Goal: Transaction & Acquisition: Purchase product/service

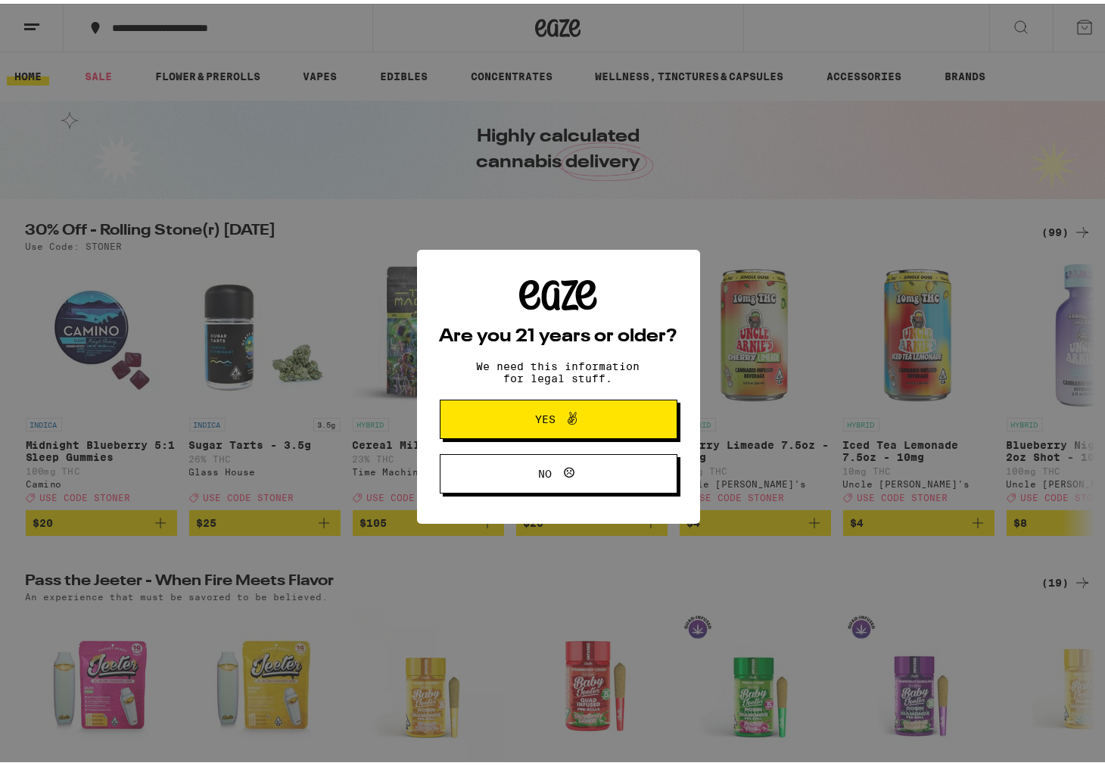
click at [583, 422] on span "Yes" at bounding box center [558, 416] width 115 height 20
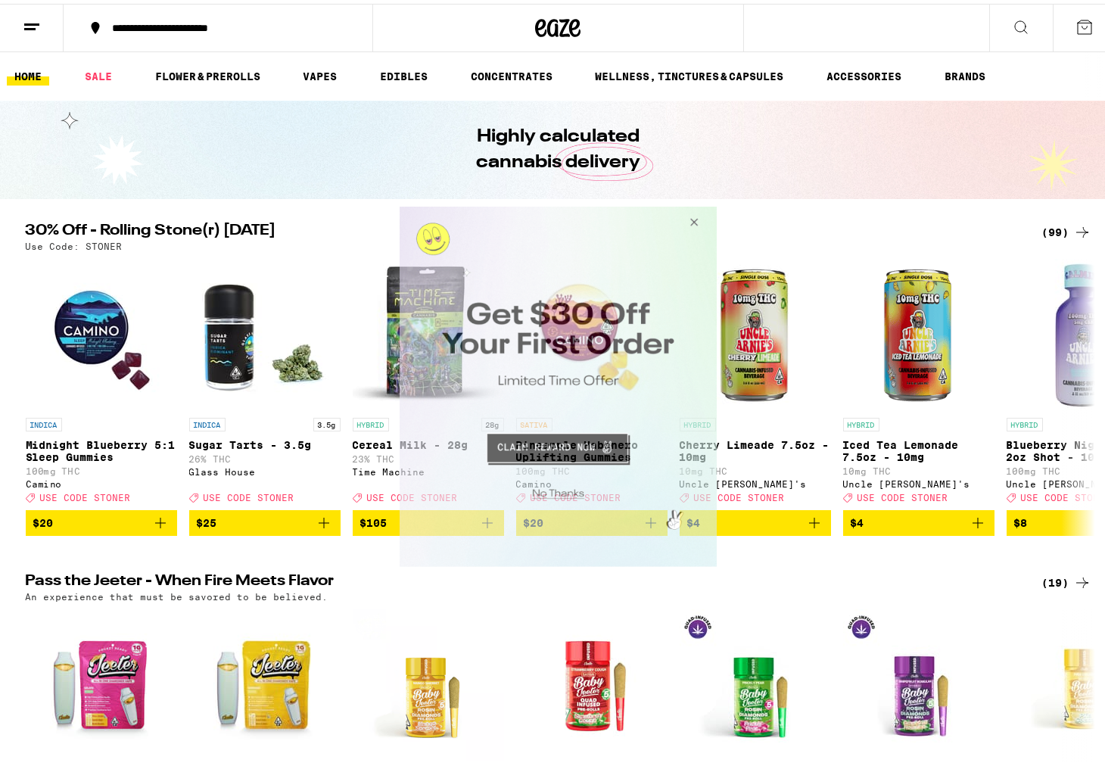
drag, startPoint x: 695, startPoint y: 216, endPoint x: 711, endPoint y: 238, distance: 26.5
click at [695, 217] on button "Close Modal" at bounding box center [691, 225] width 41 height 36
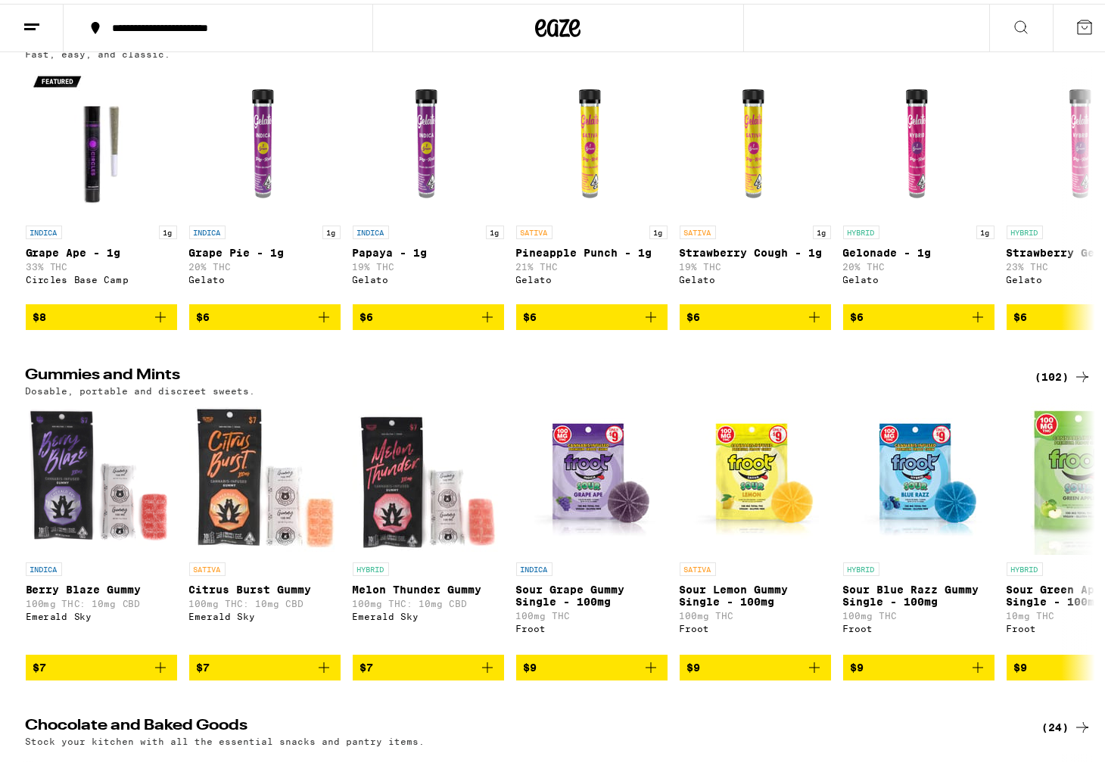
scroll to position [3436, 0]
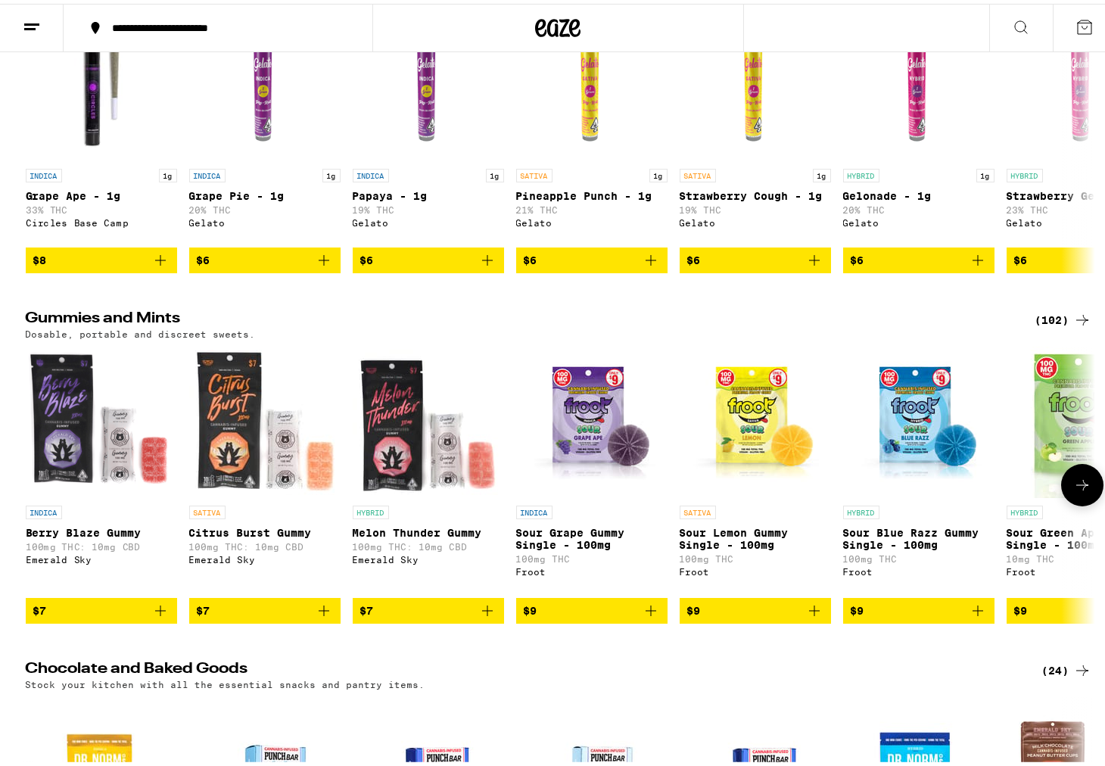
click at [1075, 490] on icon at bounding box center [1082, 481] width 18 height 18
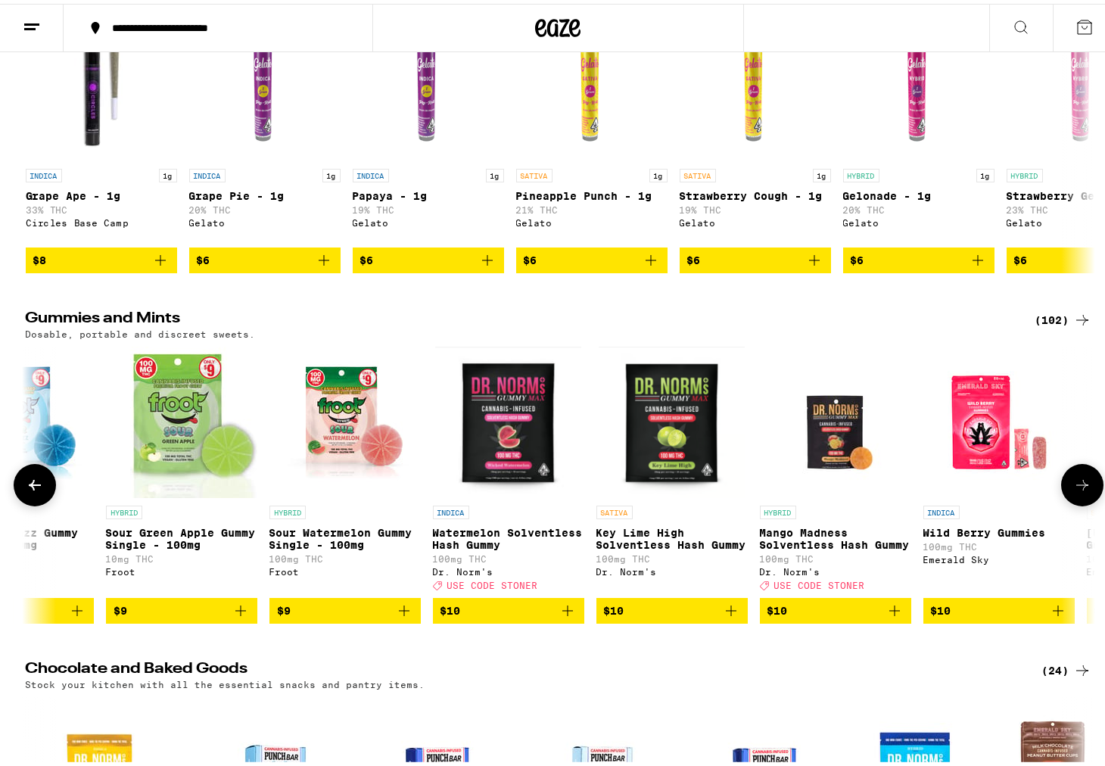
click at [1075, 490] on icon at bounding box center [1082, 481] width 18 height 18
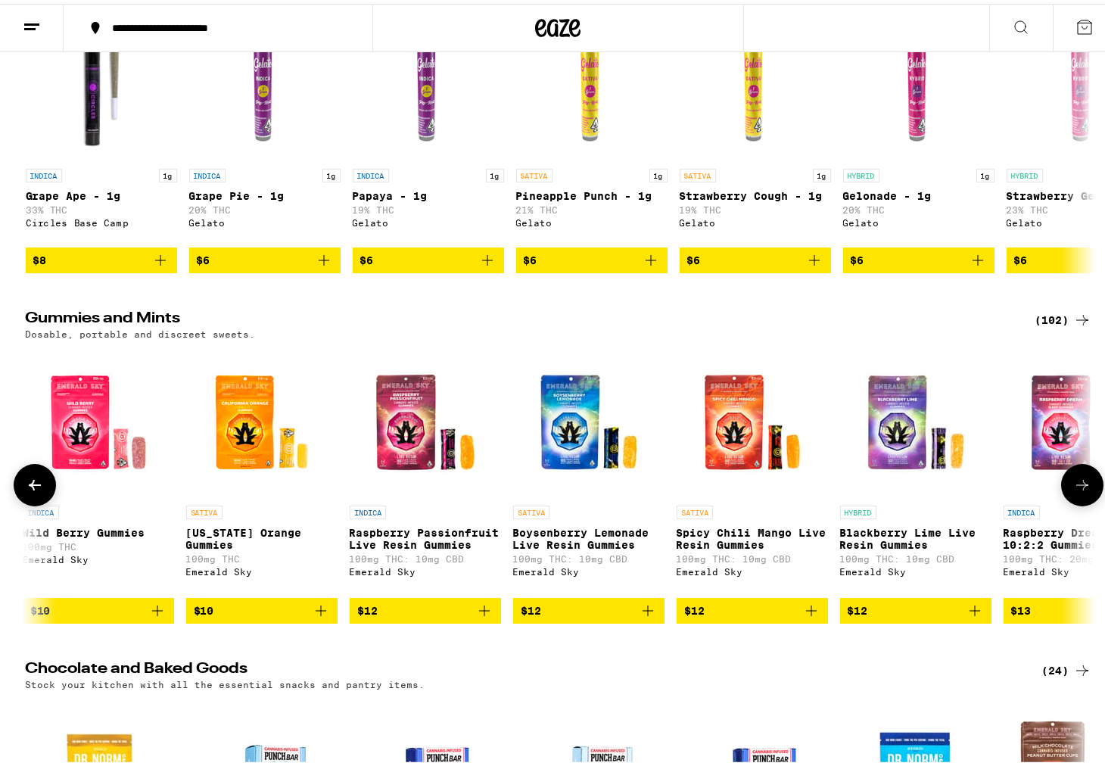
click at [1075, 490] on icon at bounding box center [1082, 481] width 18 height 18
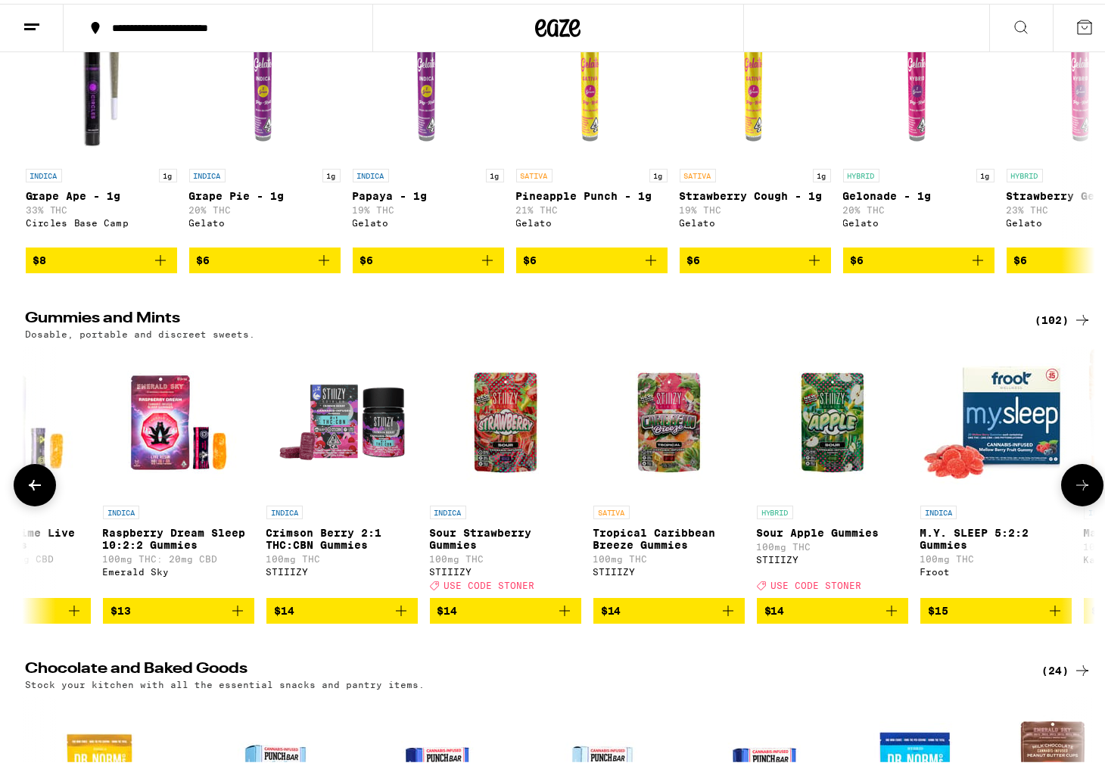
click at [1075, 490] on icon at bounding box center [1082, 481] width 18 height 18
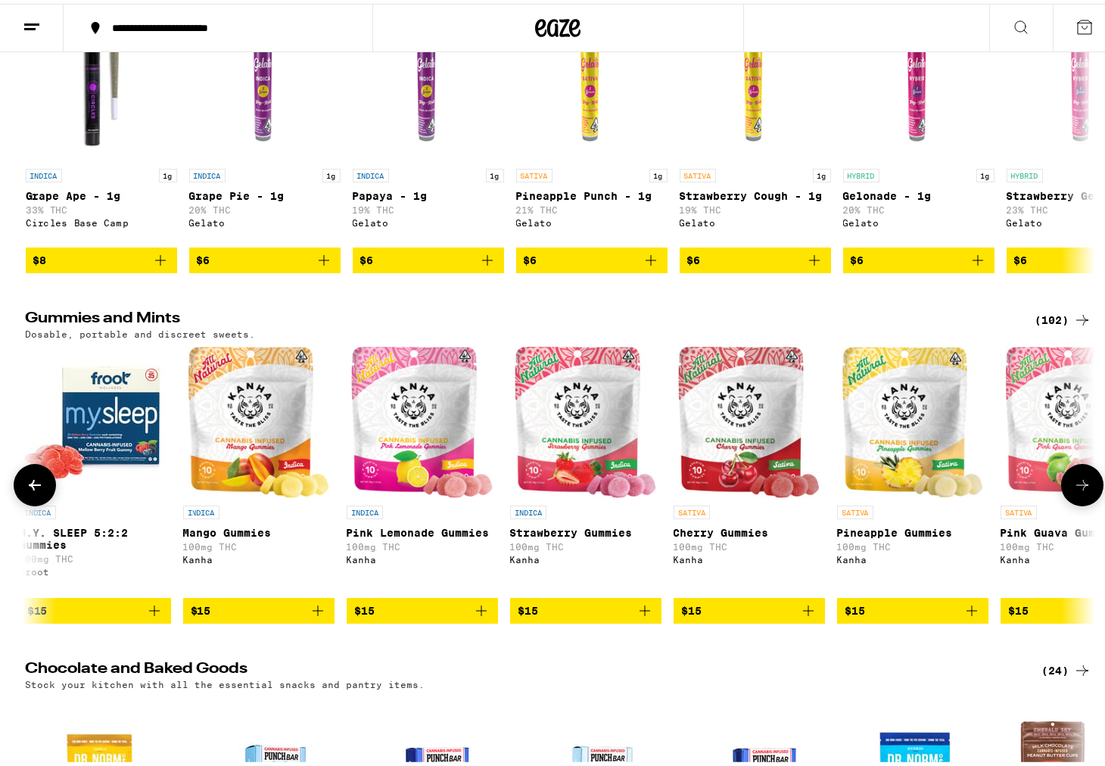
click at [1075, 490] on icon at bounding box center [1082, 481] width 18 height 18
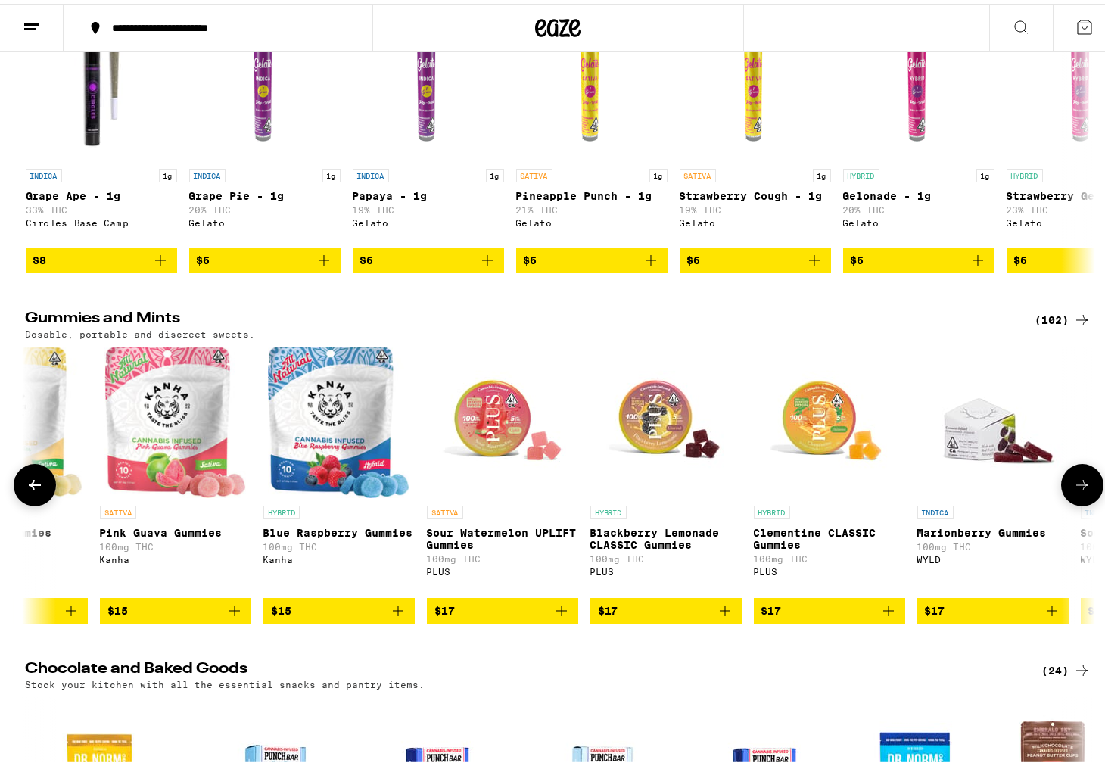
click at [1075, 490] on icon at bounding box center [1082, 481] width 18 height 18
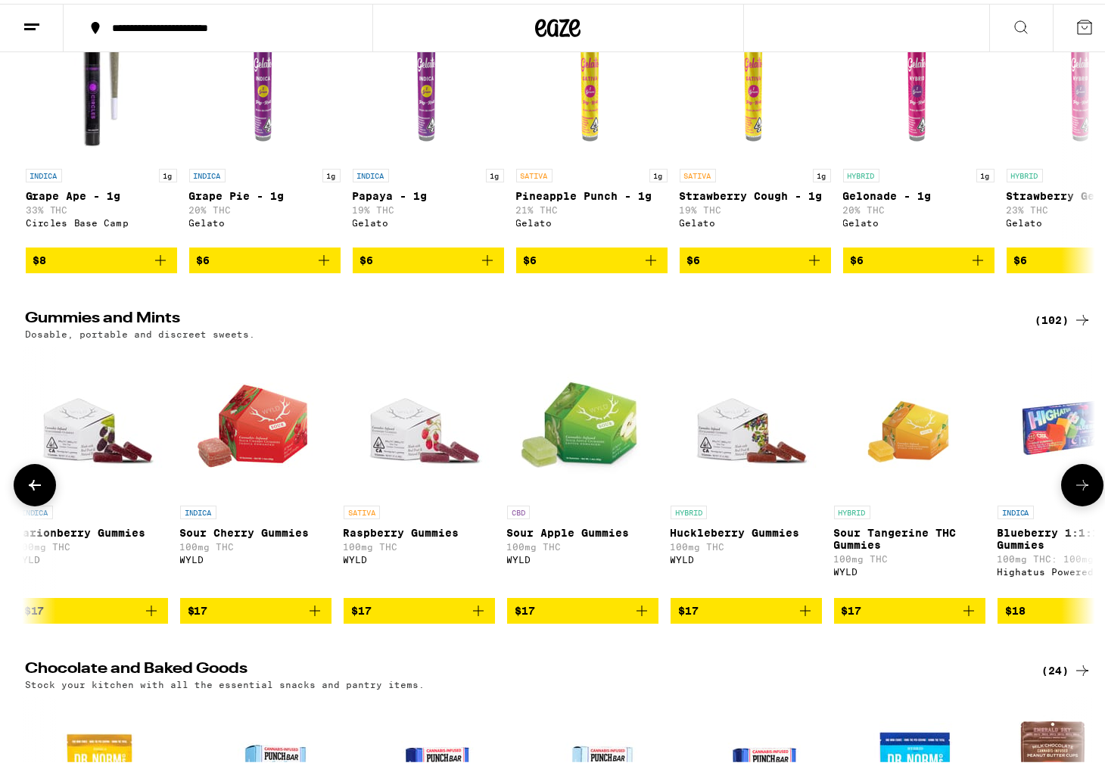
click at [1075, 490] on icon at bounding box center [1082, 481] width 18 height 18
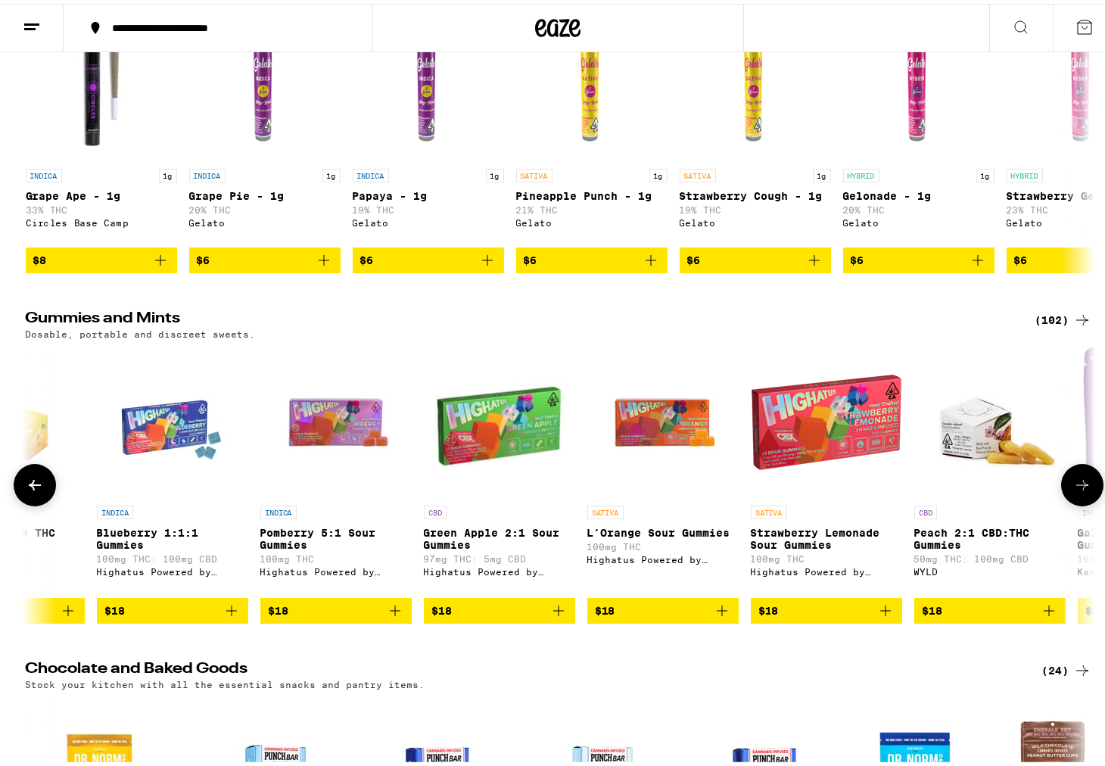
click at [1075, 490] on icon at bounding box center [1082, 481] width 18 height 18
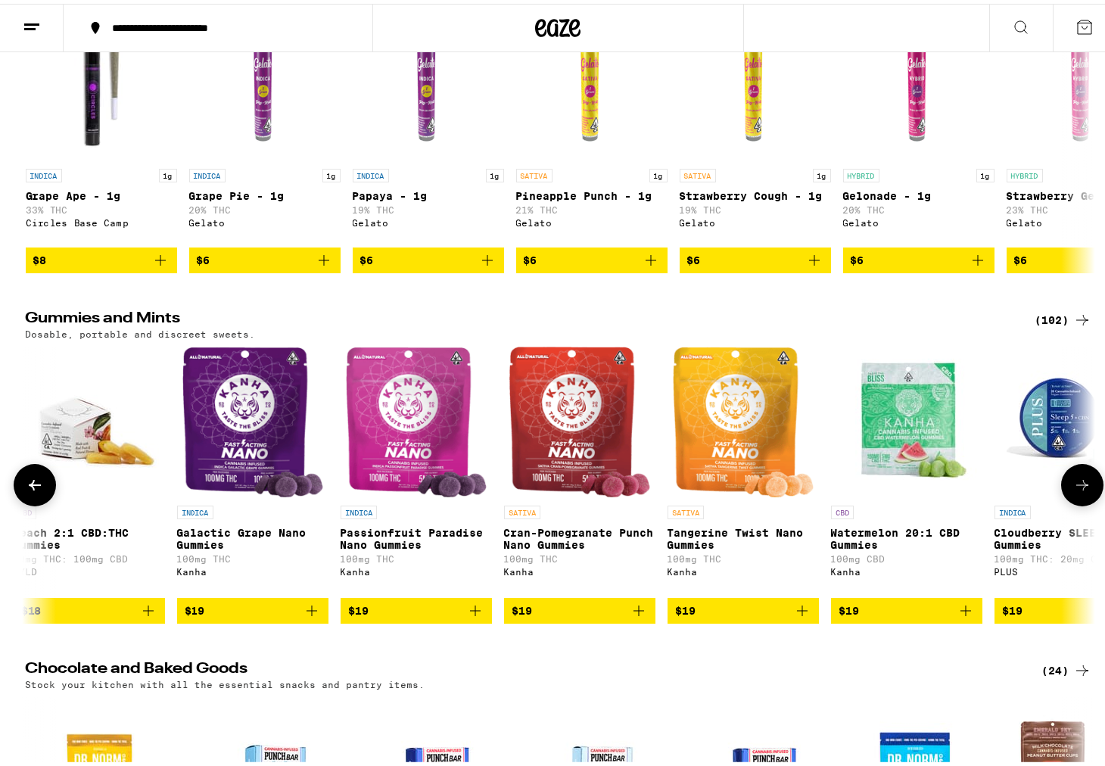
click at [1075, 490] on icon at bounding box center [1082, 481] width 18 height 18
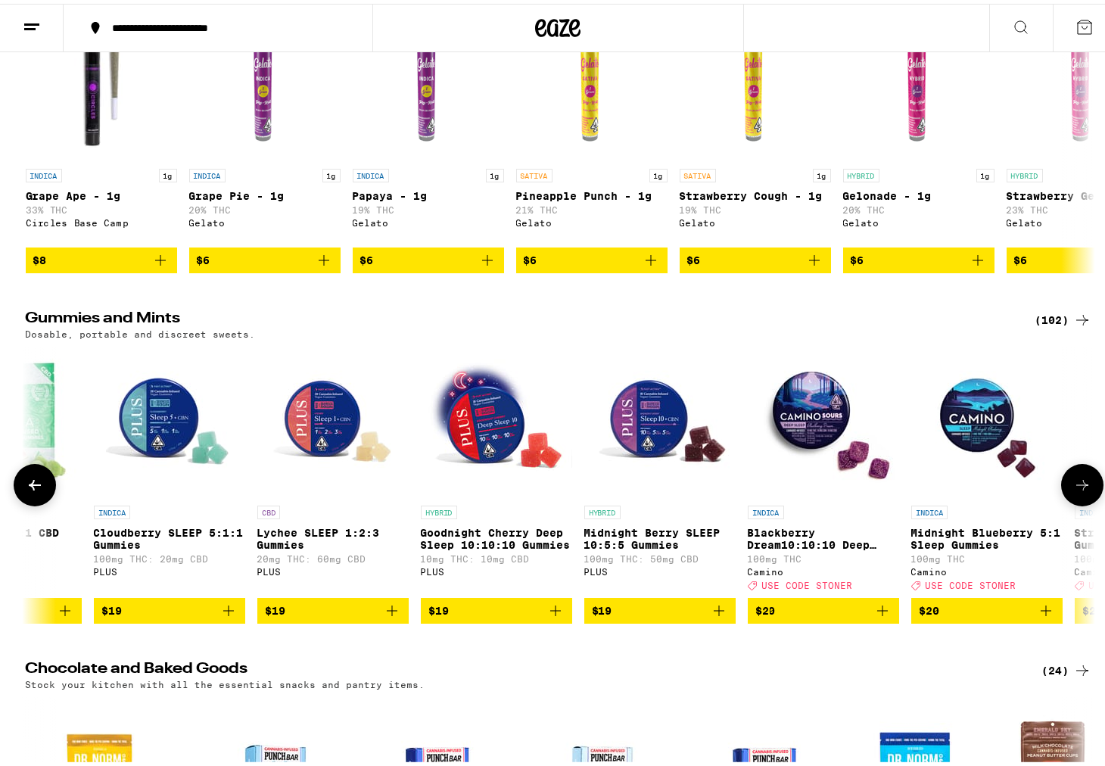
click at [1075, 490] on icon at bounding box center [1082, 481] width 18 height 18
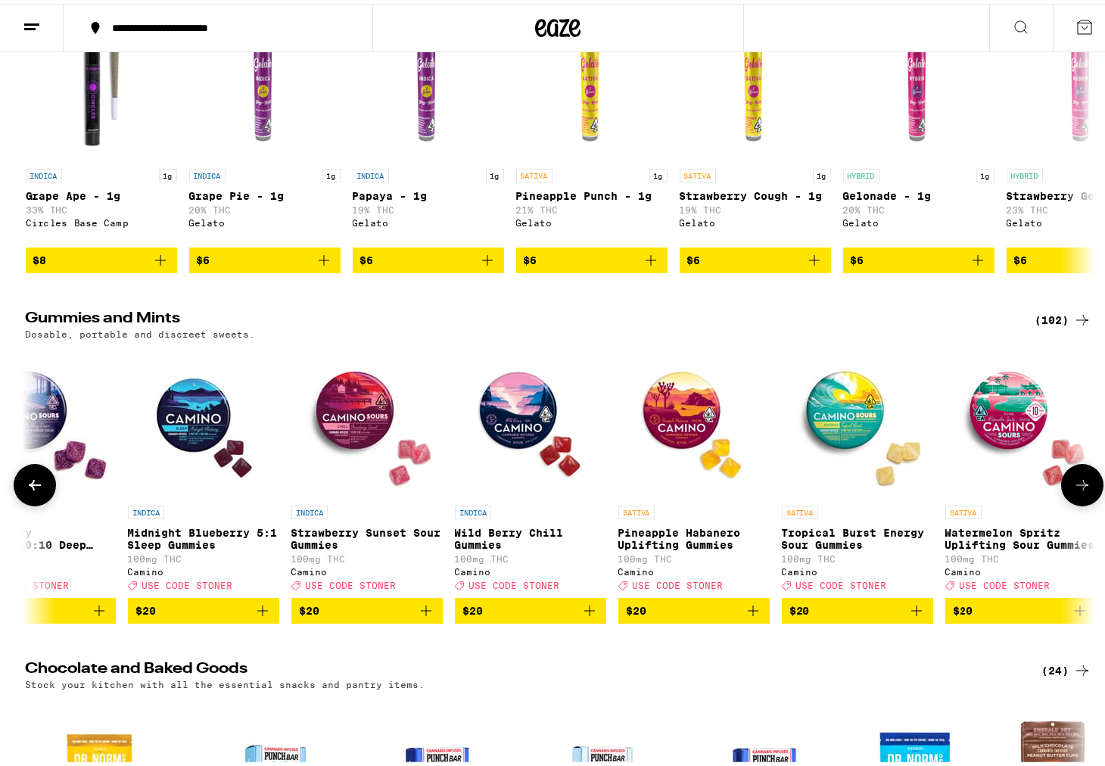
scroll to position [0, 9006]
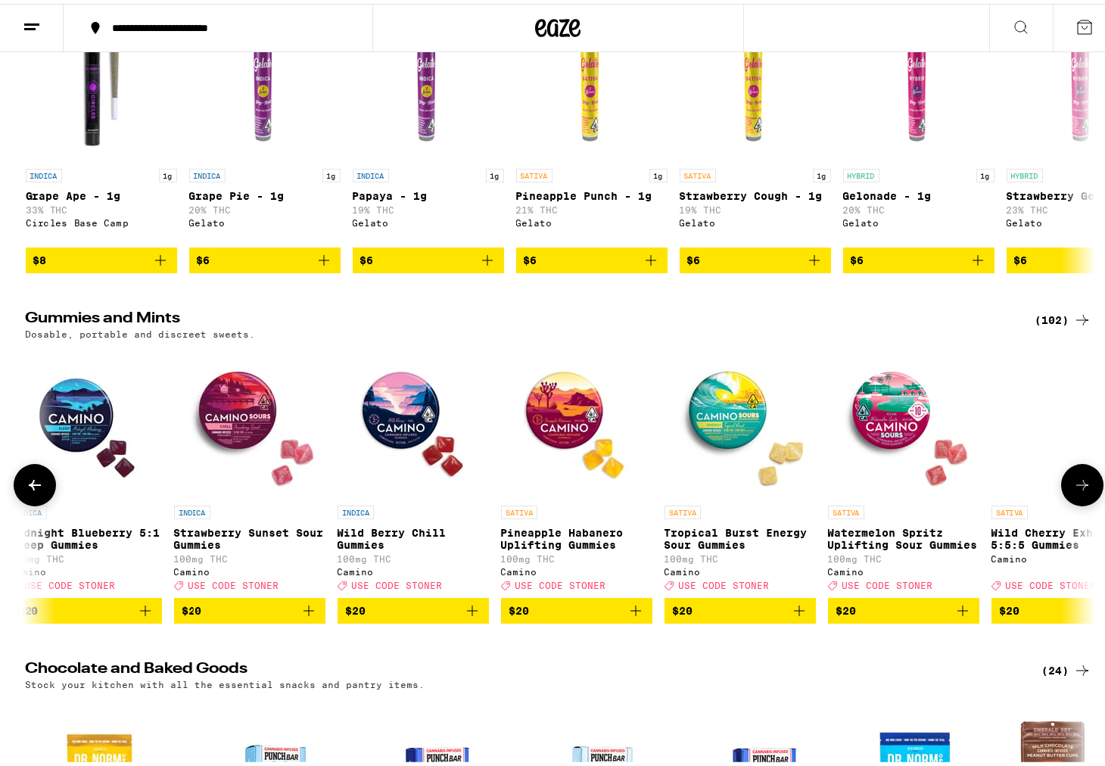
click at [1075, 490] on icon at bounding box center [1082, 481] width 18 height 18
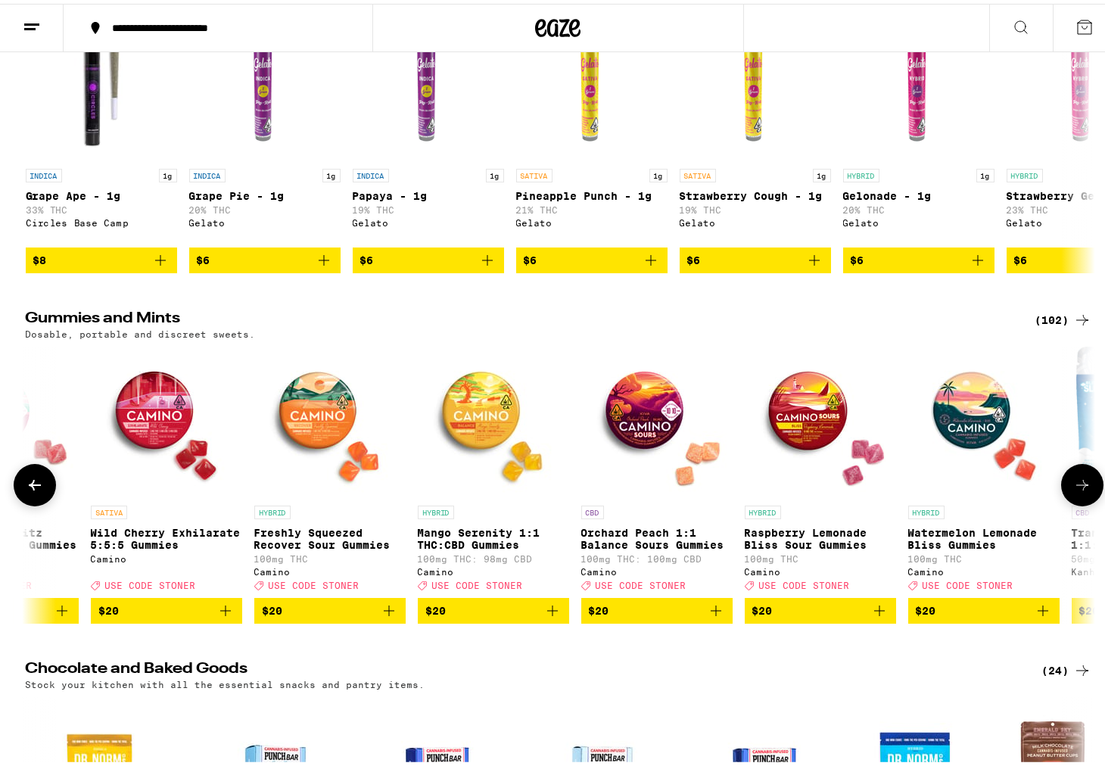
click at [1075, 490] on icon at bounding box center [1082, 481] width 18 height 18
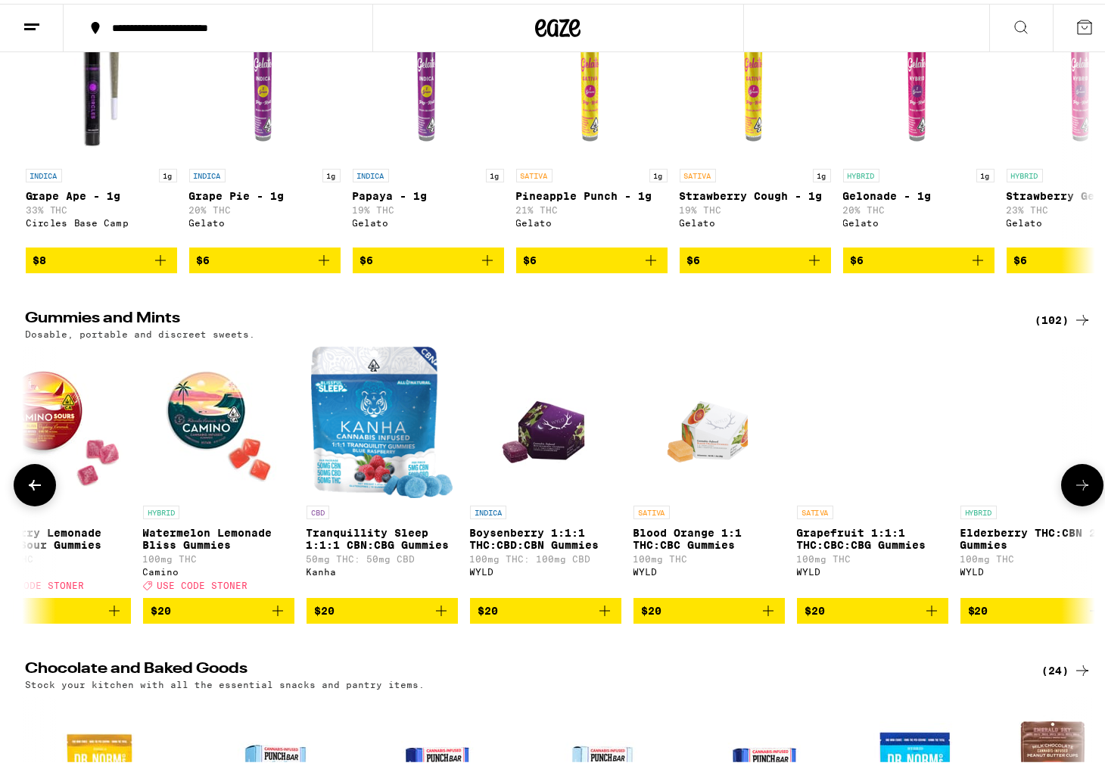
scroll to position [0, 10807]
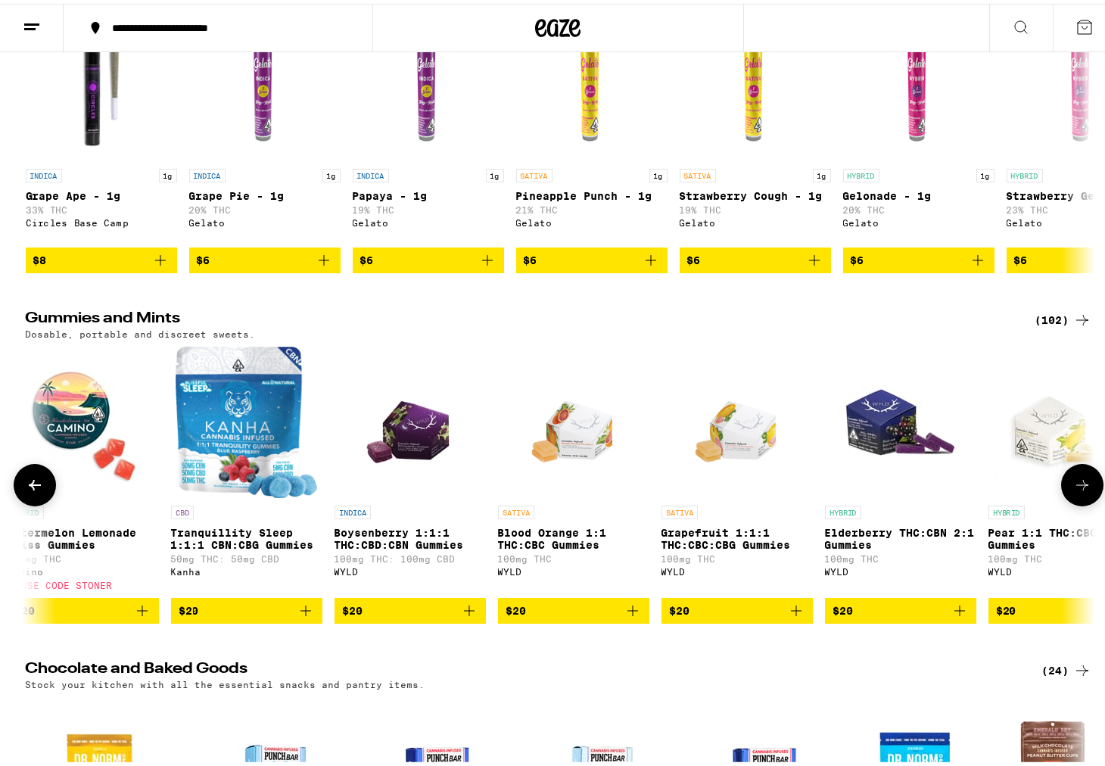
click at [1075, 490] on icon at bounding box center [1082, 481] width 18 height 18
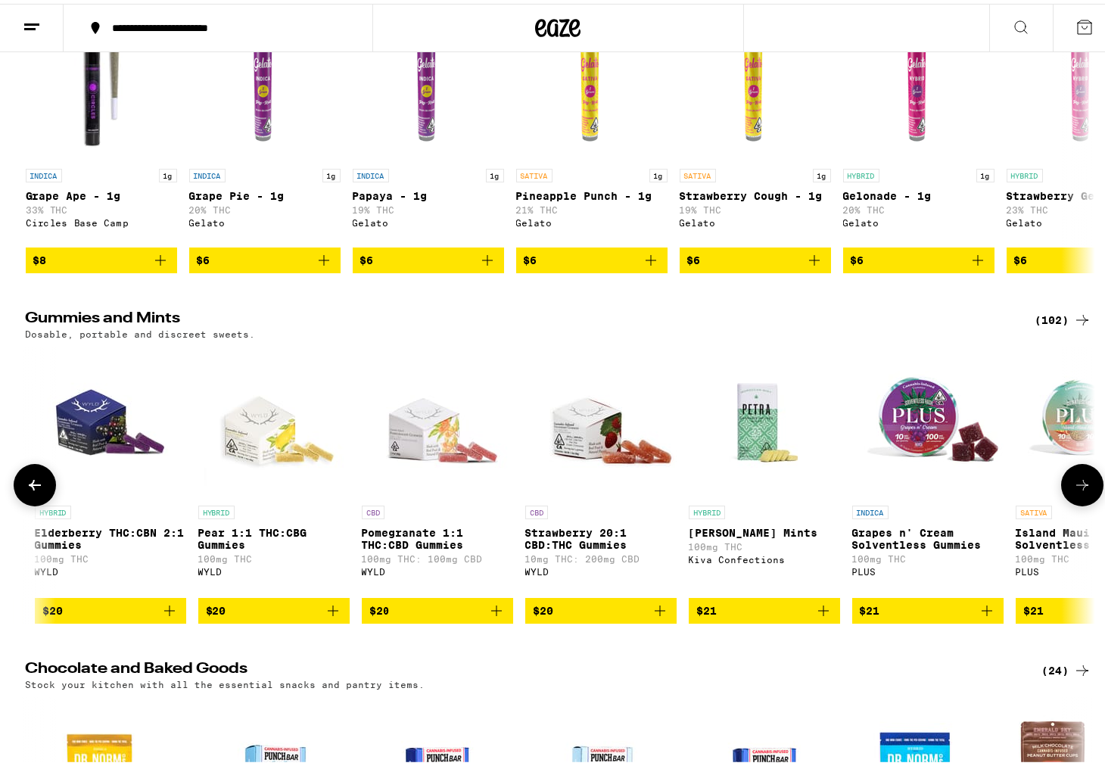
scroll to position [0, 11707]
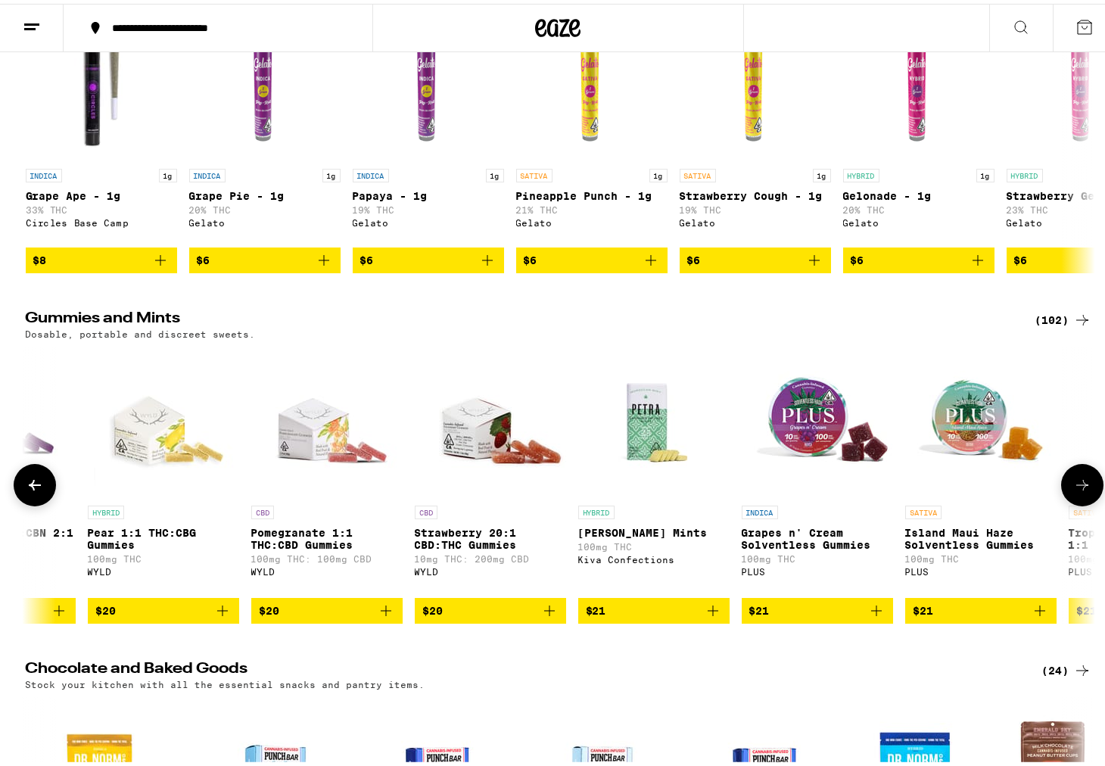
click at [1075, 490] on icon at bounding box center [1082, 481] width 18 height 18
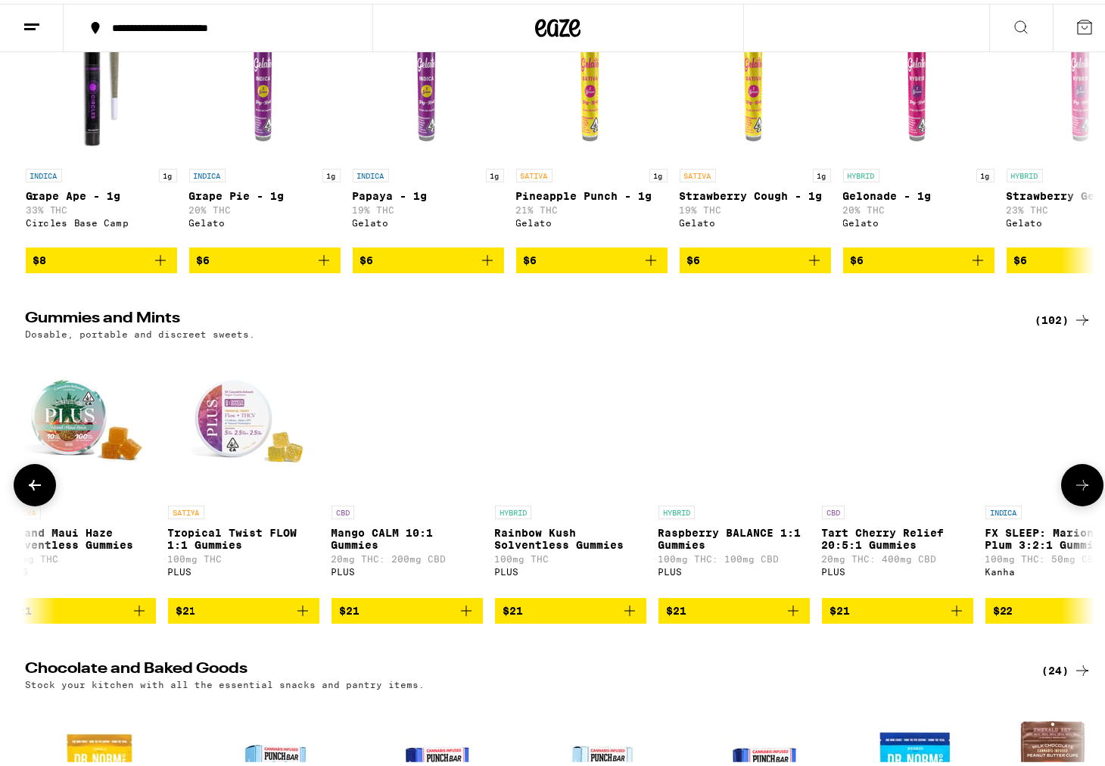
click at [1075, 490] on icon at bounding box center [1082, 481] width 18 height 18
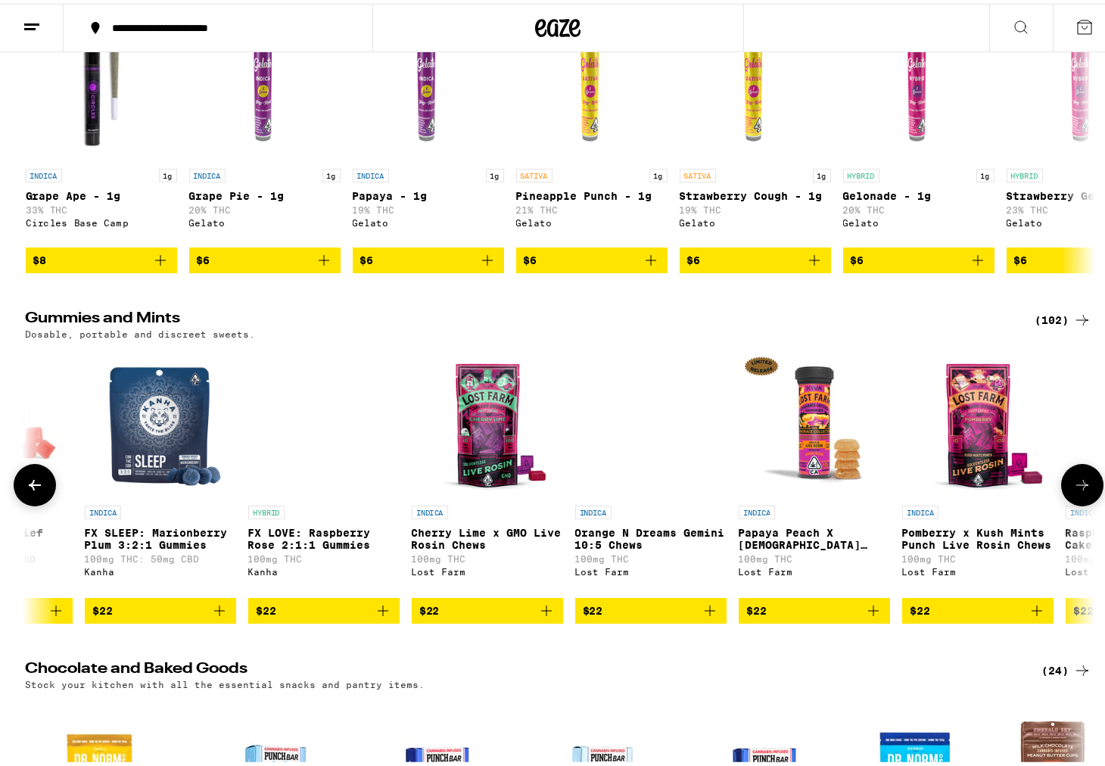
click at [1075, 490] on icon at bounding box center [1082, 481] width 18 height 18
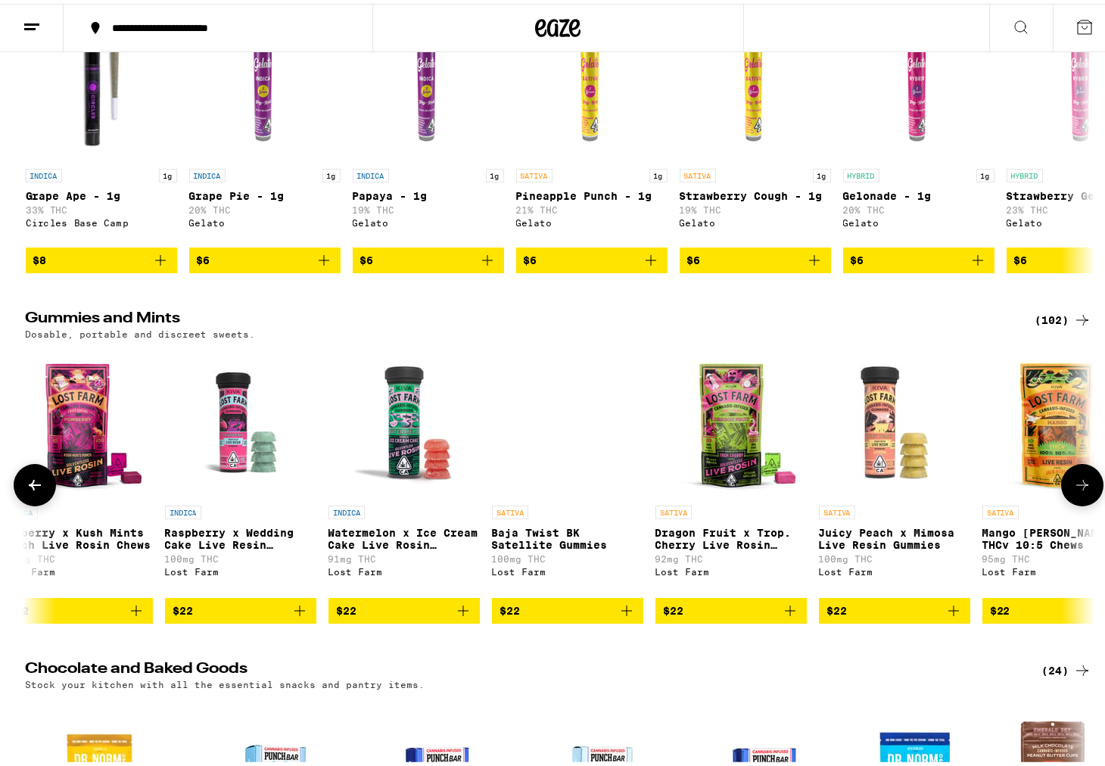
click at [1075, 490] on icon at bounding box center [1082, 481] width 18 height 18
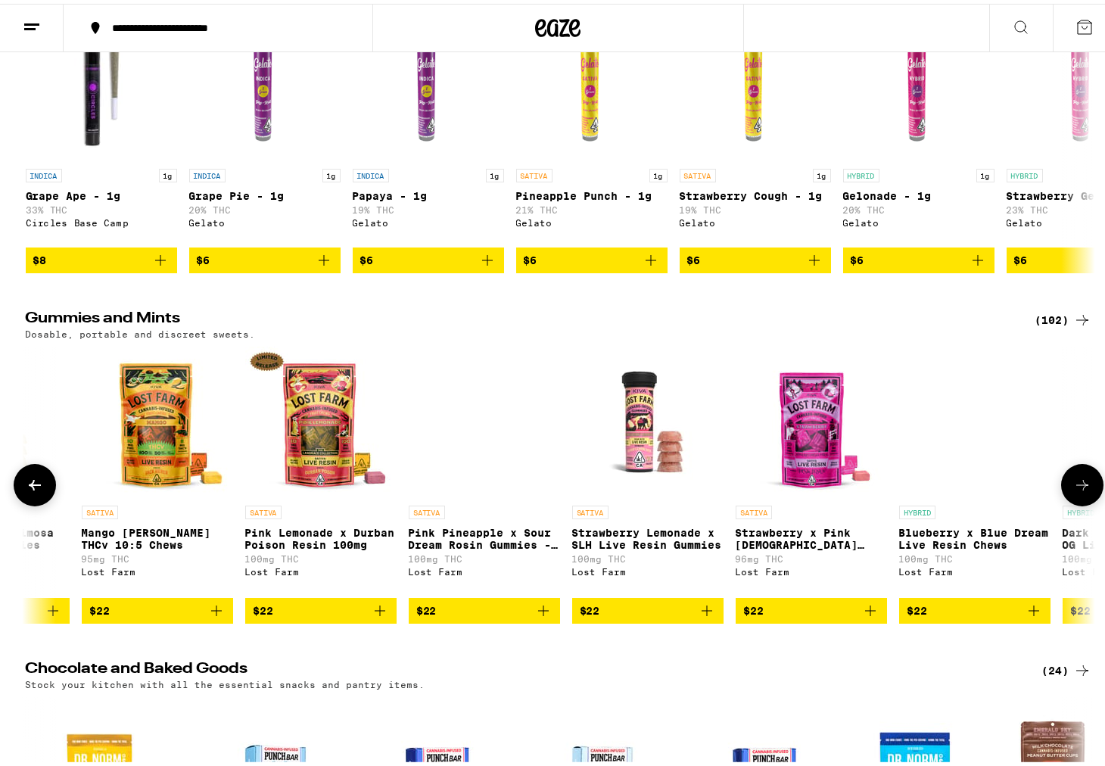
click at [1075, 490] on icon at bounding box center [1082, 481] width 18 height 18
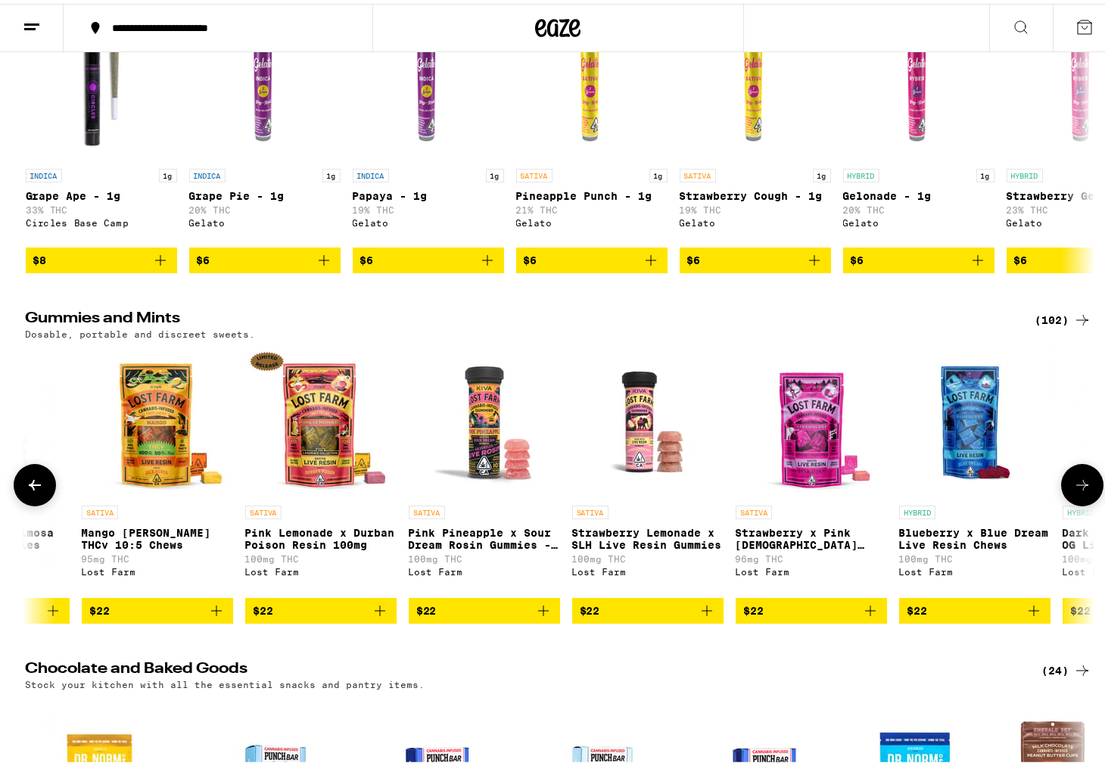
scroll to position [0, 15608]
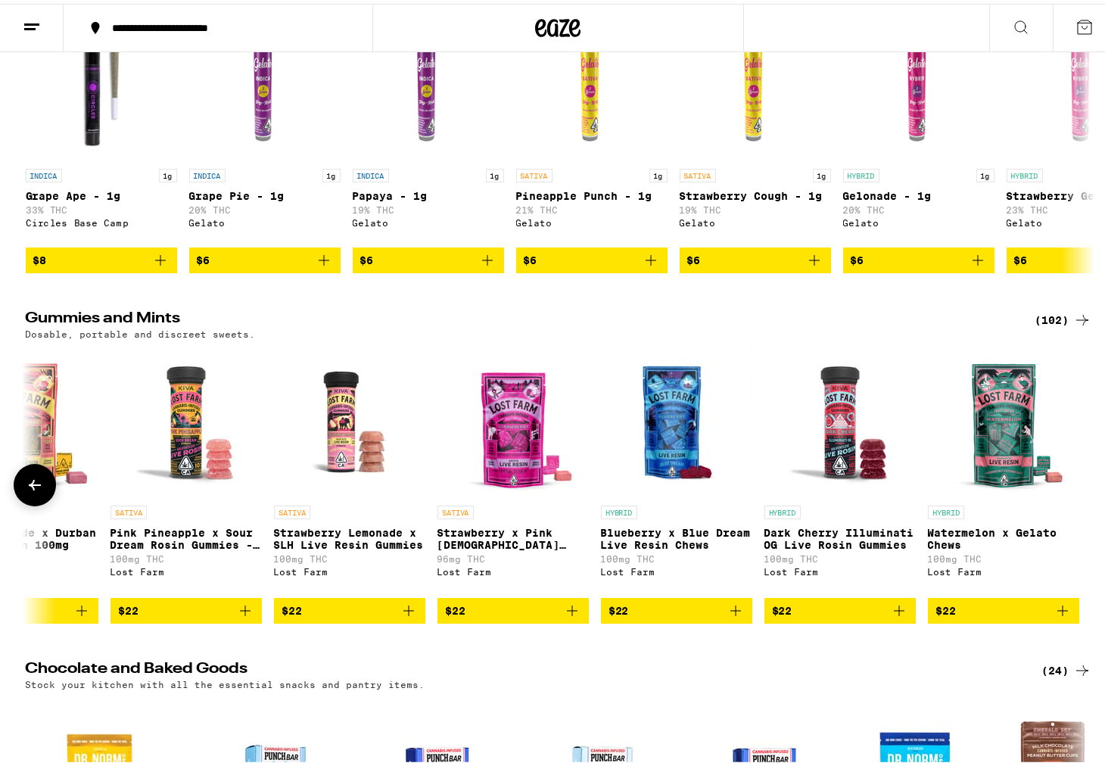
click at [1075, 502] on div at bounding box center [1082, 481] width 42 height 42
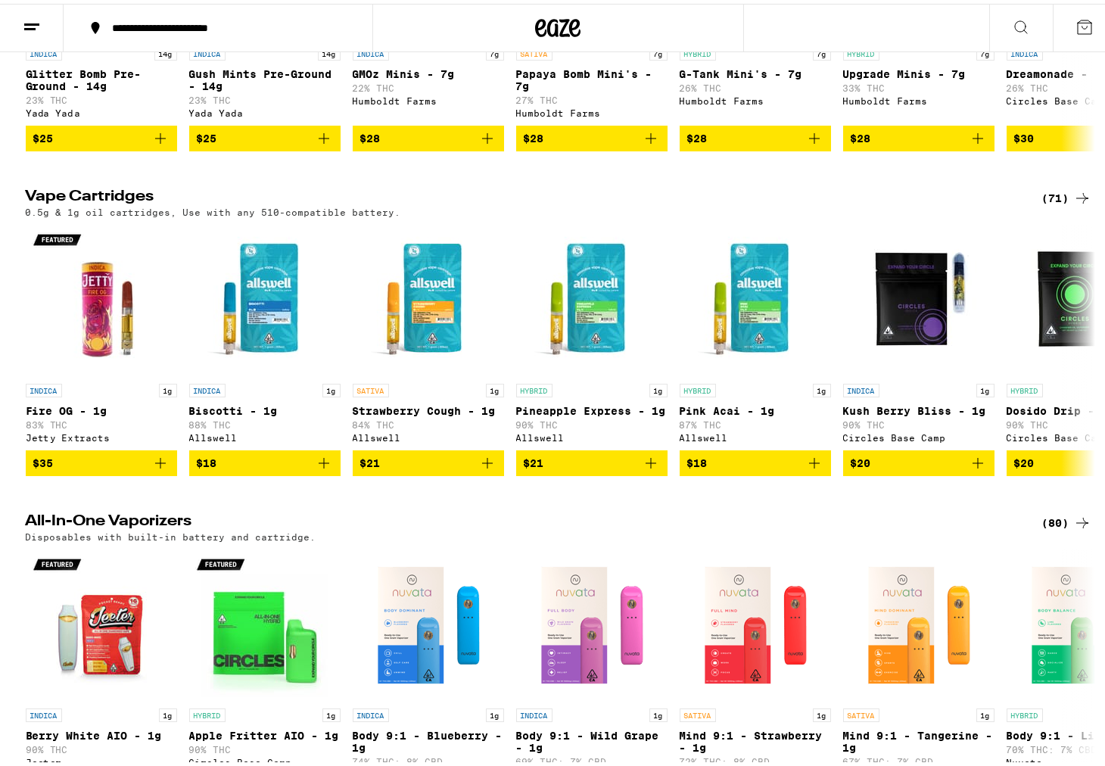
scroll to position [1508, 0]
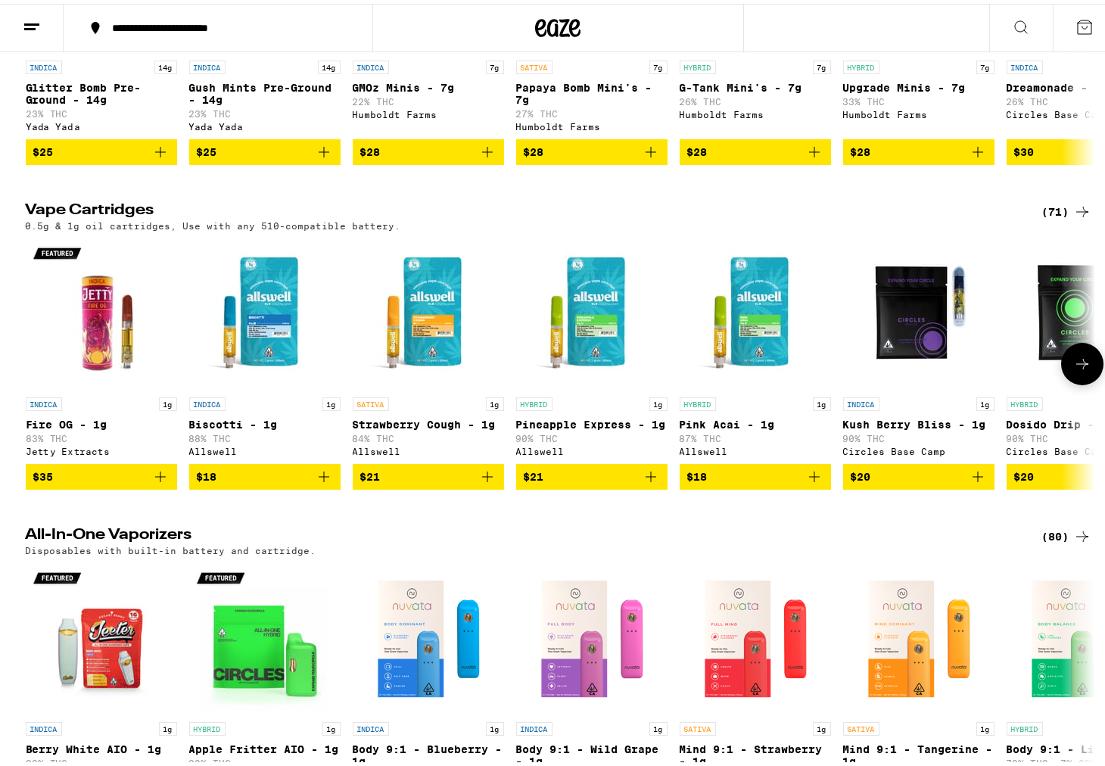
click at [1078, 369] on icon at bounding box center [1082, 360] width 18 height 18
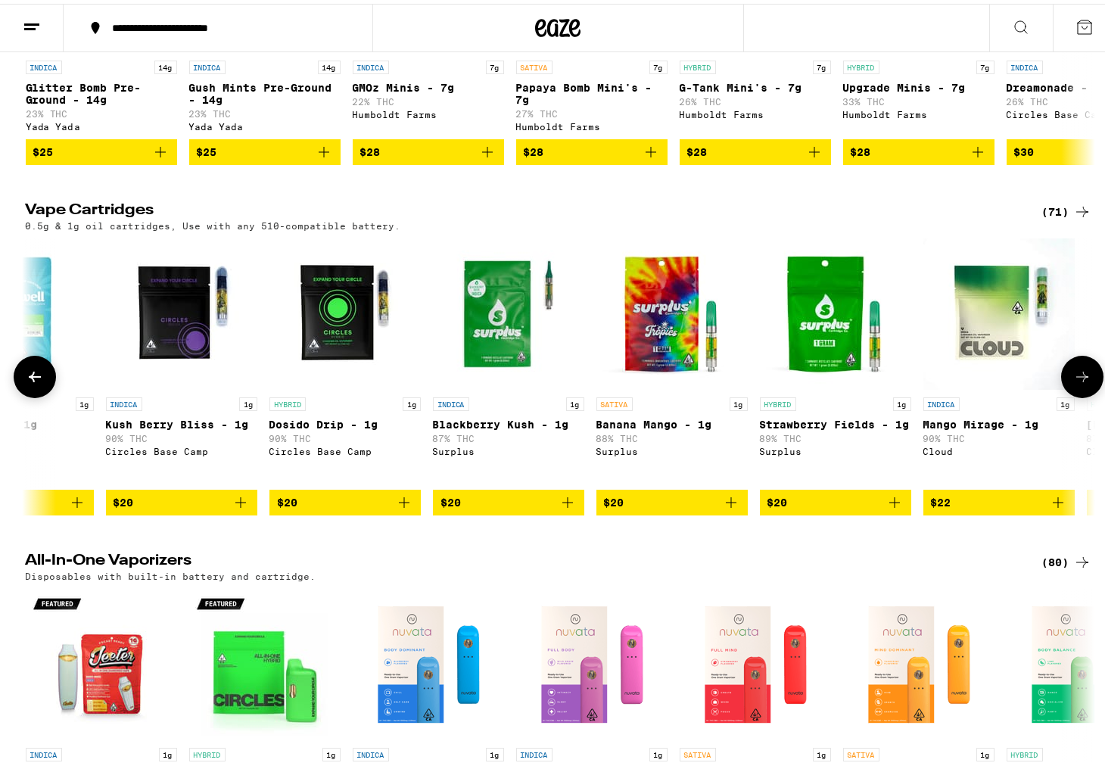
scroll to position [0, 901]
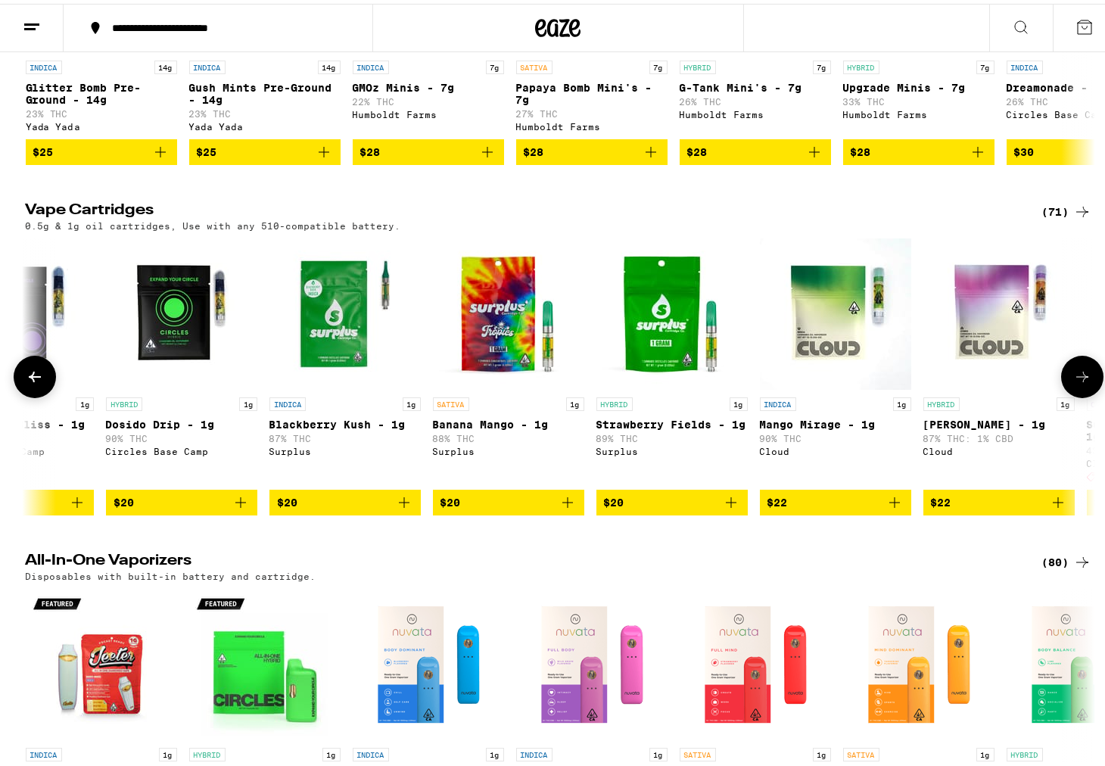
click at [1078, 394] on button at bounding box center [1082, 373] width 42 height 42
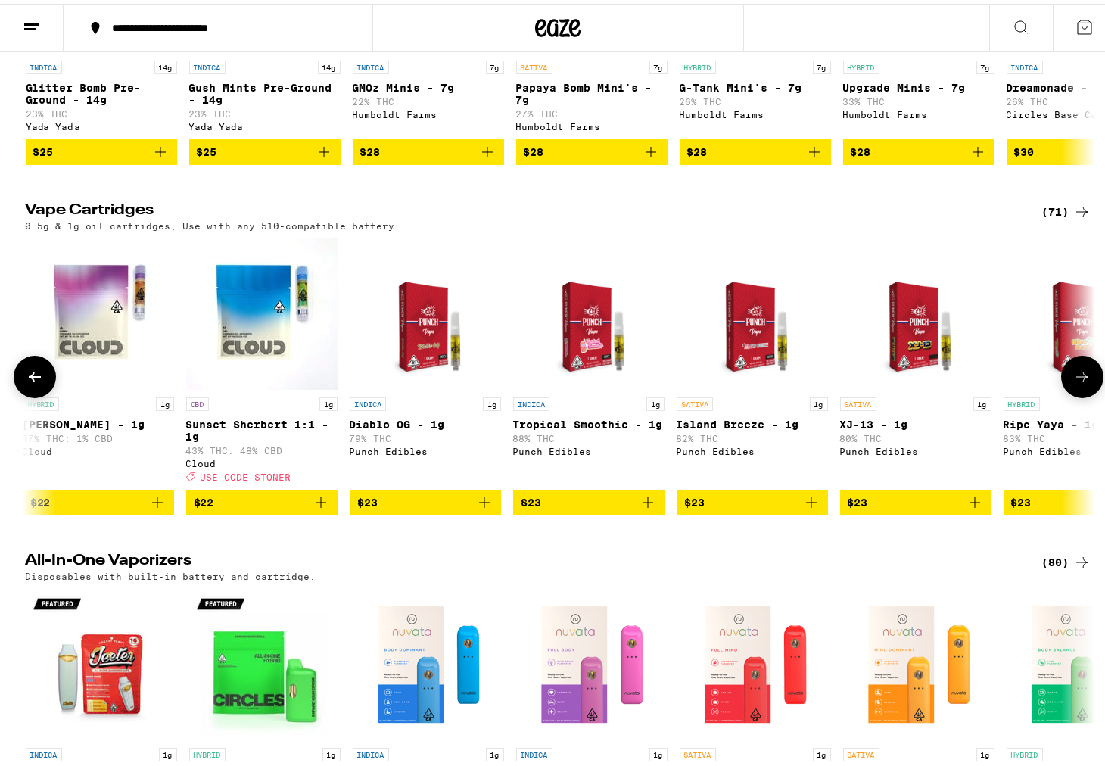
click at [33, 382] on icon at bounding box center [35, 373] width 18 height 18
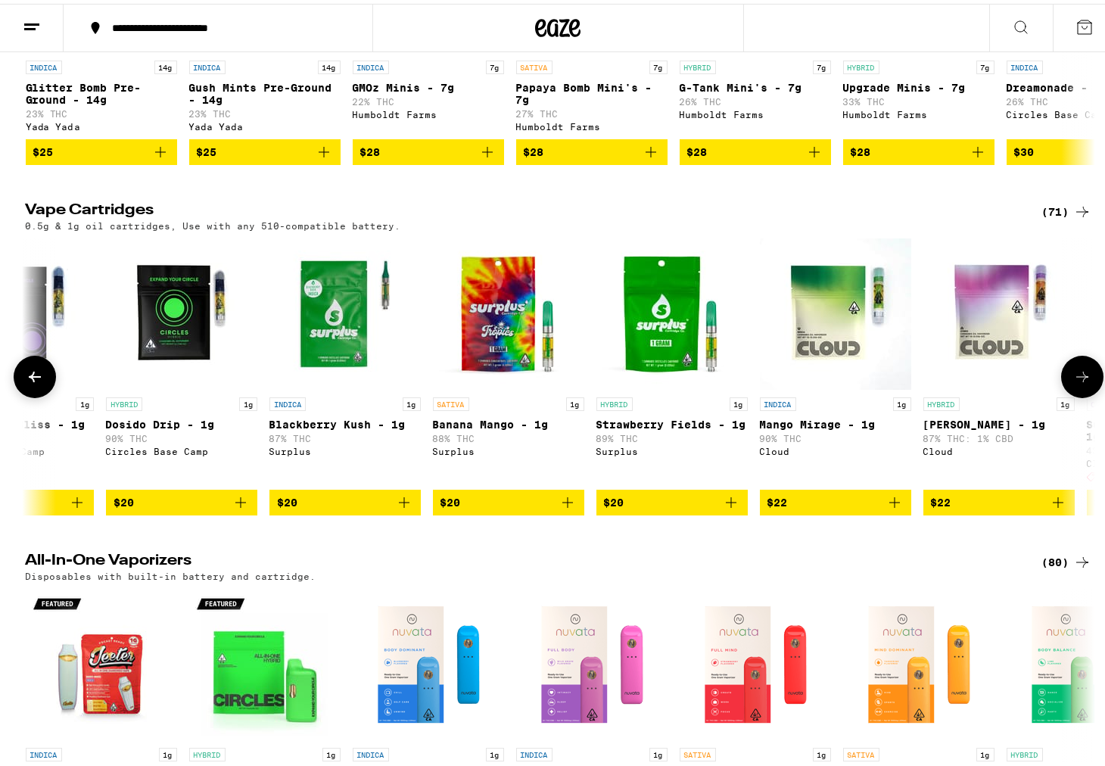
click at [1083, 382] on icon at bounding box center [1082, 373] width 18 height 18
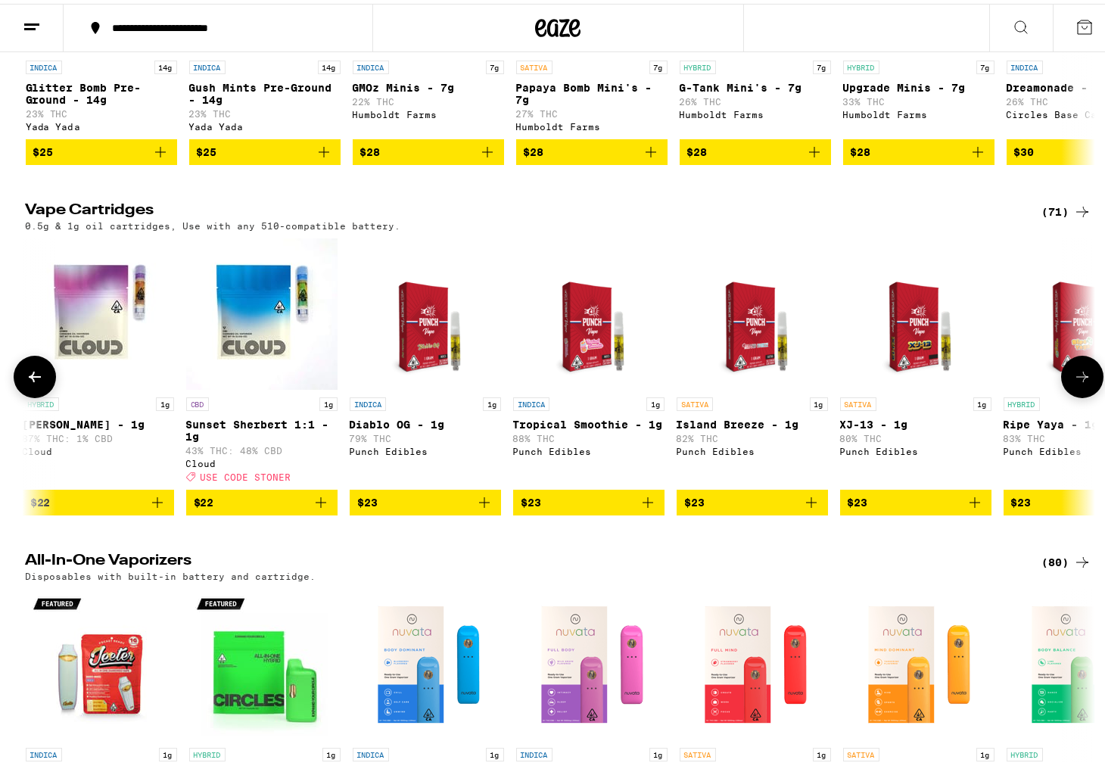
click at [1083, 382] on icon at bounding box center [1082, 373] width 18 height 18
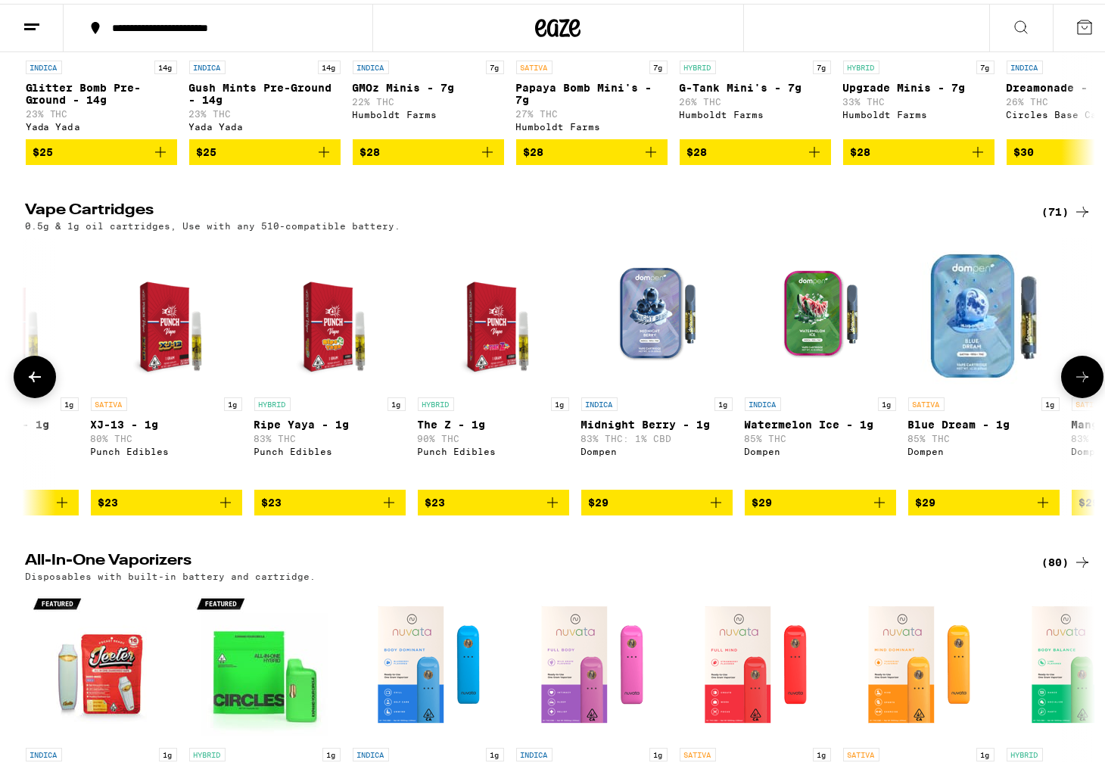
scroll to position [0, 2702]
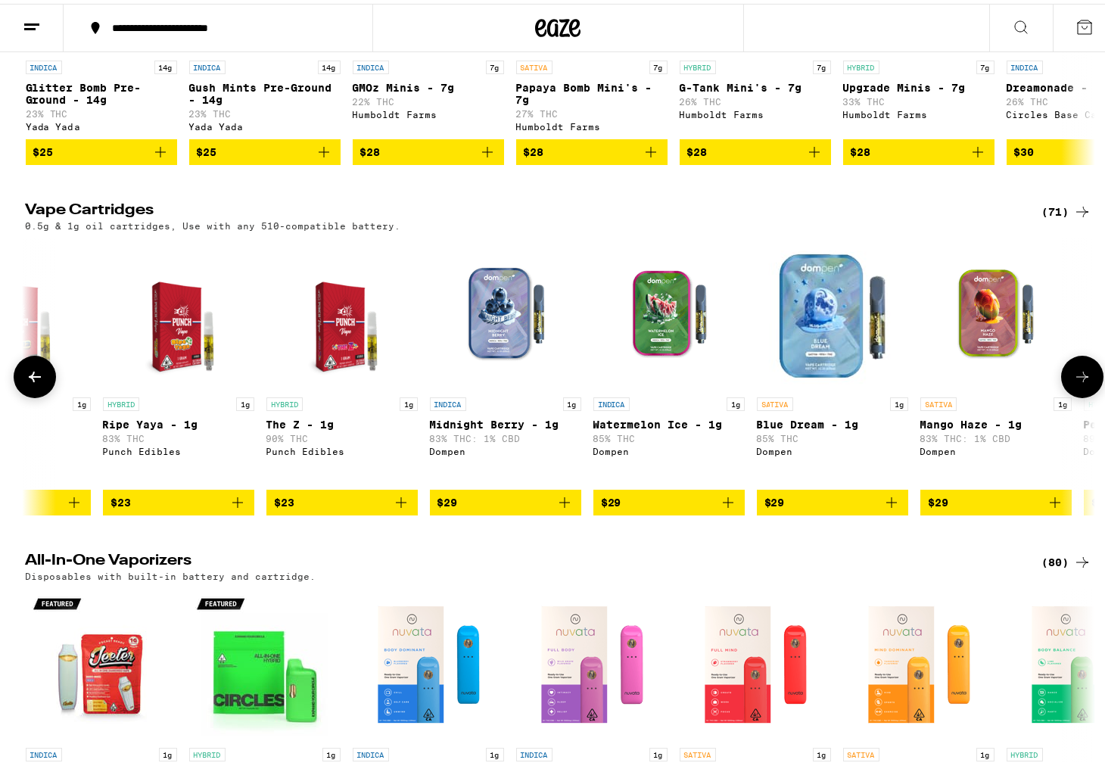
click at [1083, 382] on icon at bounding box center [1082, 373] width 18 height 18
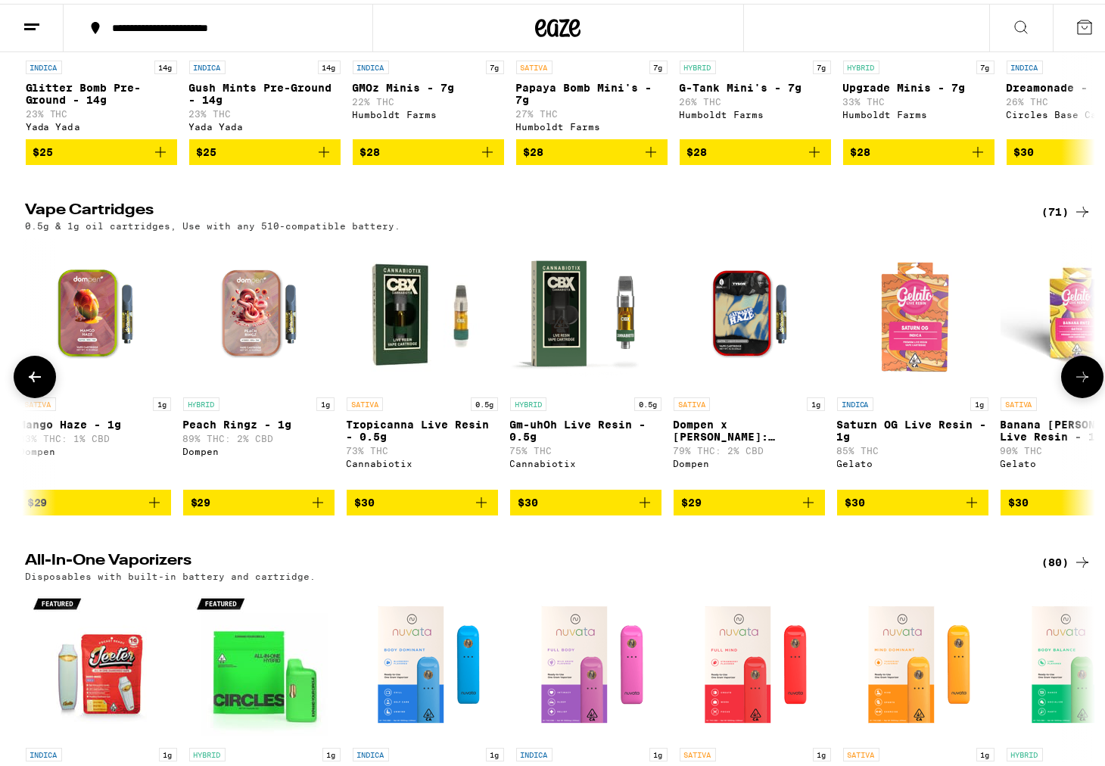
click at [1083, 382] on icon at bounding box center [1082, 373] width 18 height 18
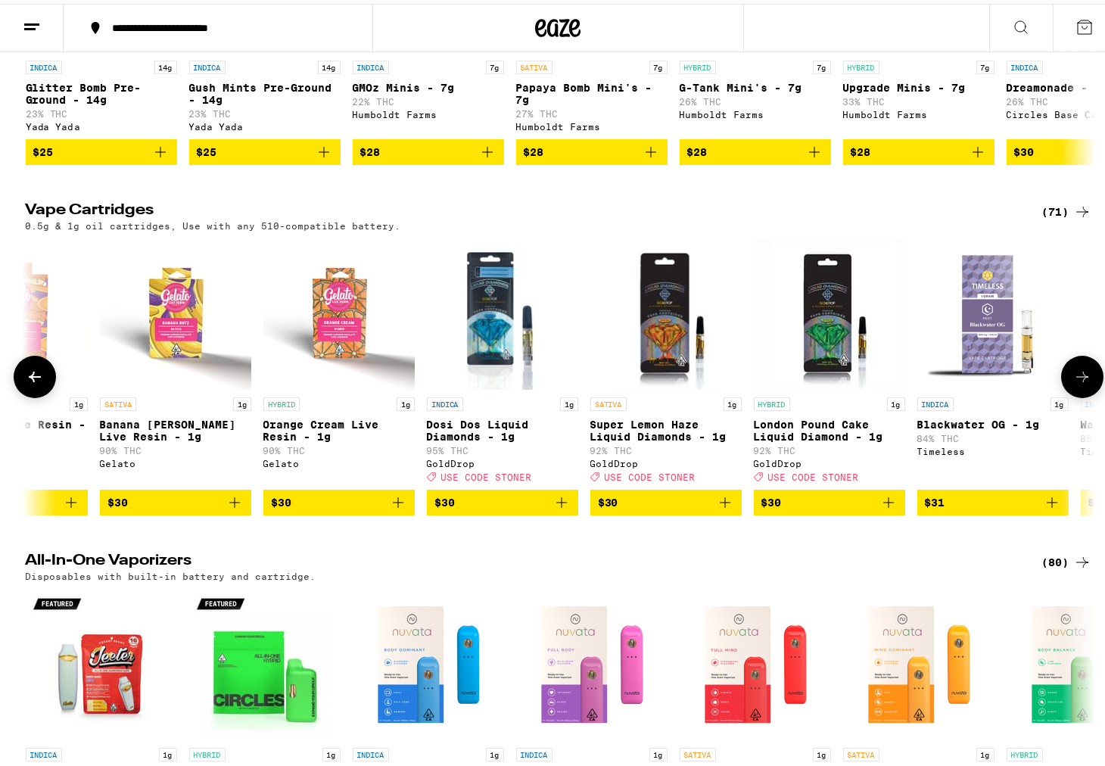
click at [1083, 382] on icon at bounding box center [1082, 373] width 18 height 18
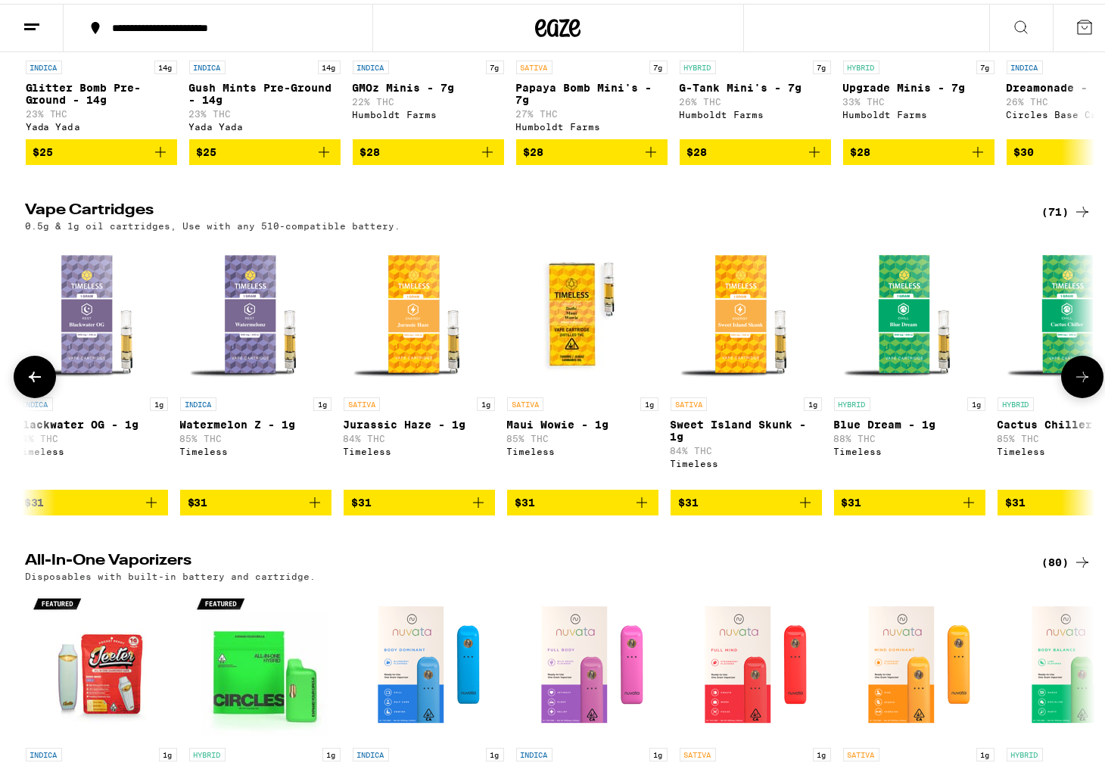
click at [1083, 382] on icon at bounding box center [1082, 373] width 18 height 18
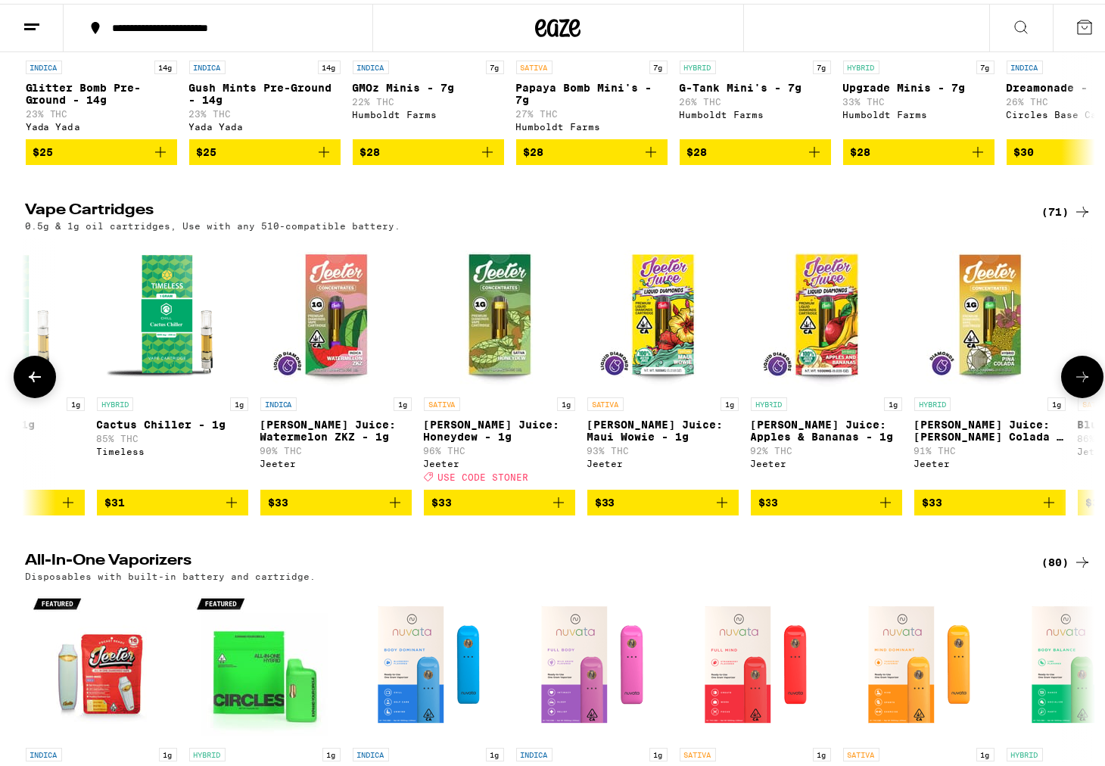
click at [1083, 382] on icon at bounding box center [1082, 373] width 18 height 18
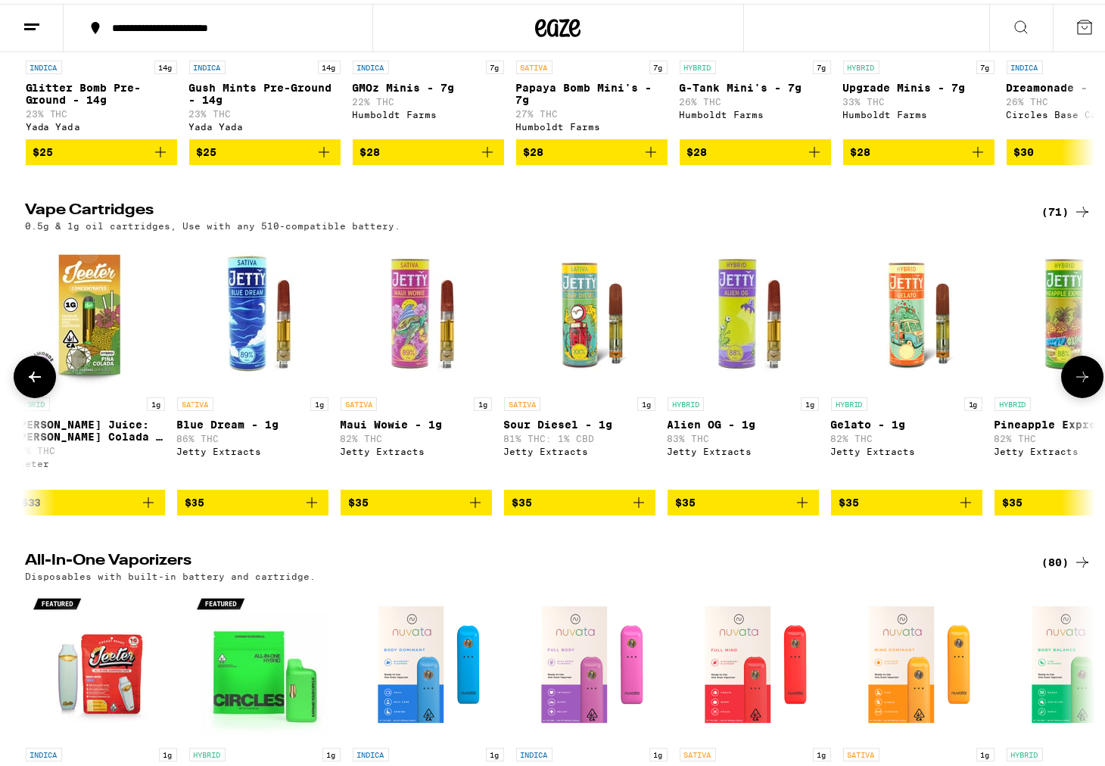
click at [1083, 382] on icon at bounding box center [1082, 373] width 18 height 18
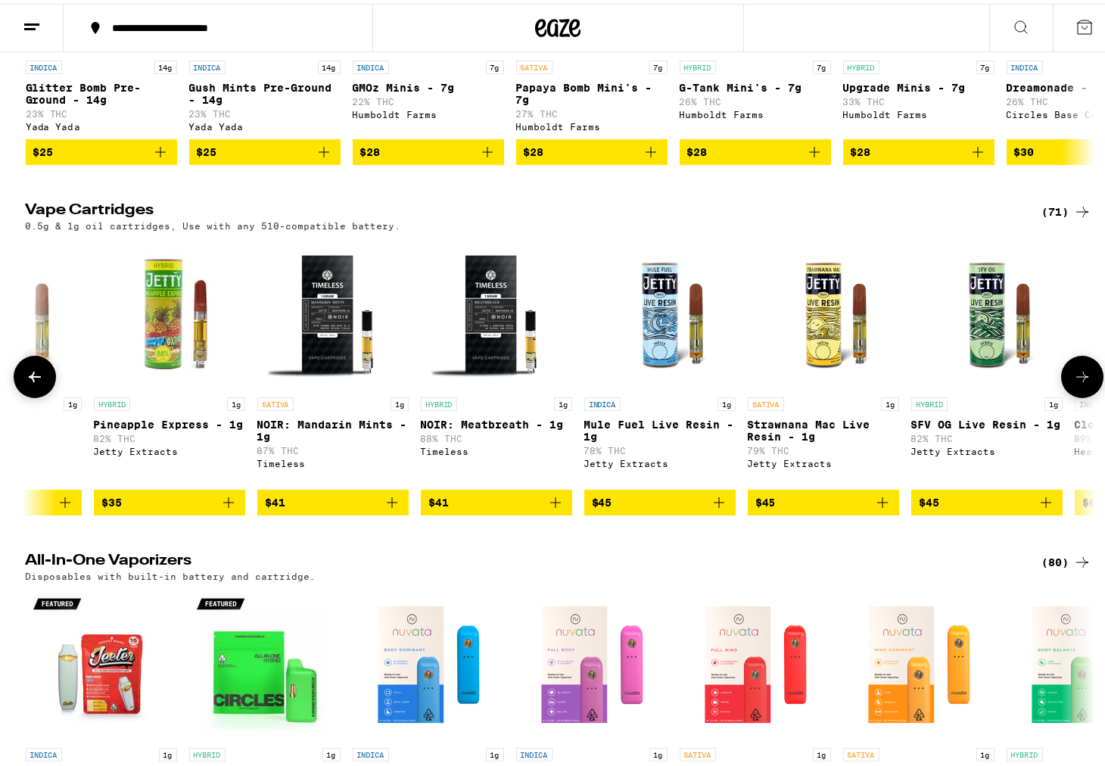
click at [1083, 382] on icon at bounding box center [1082, 373] width 18 height 18
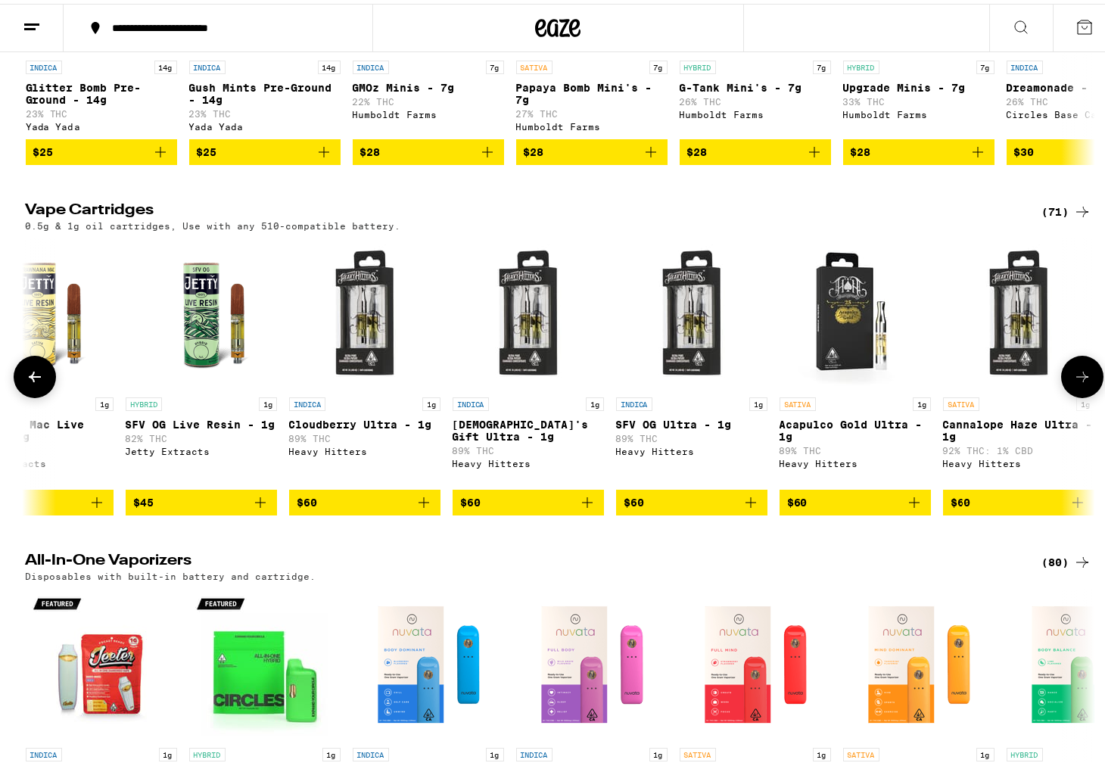
scroll to position [0, 9006]
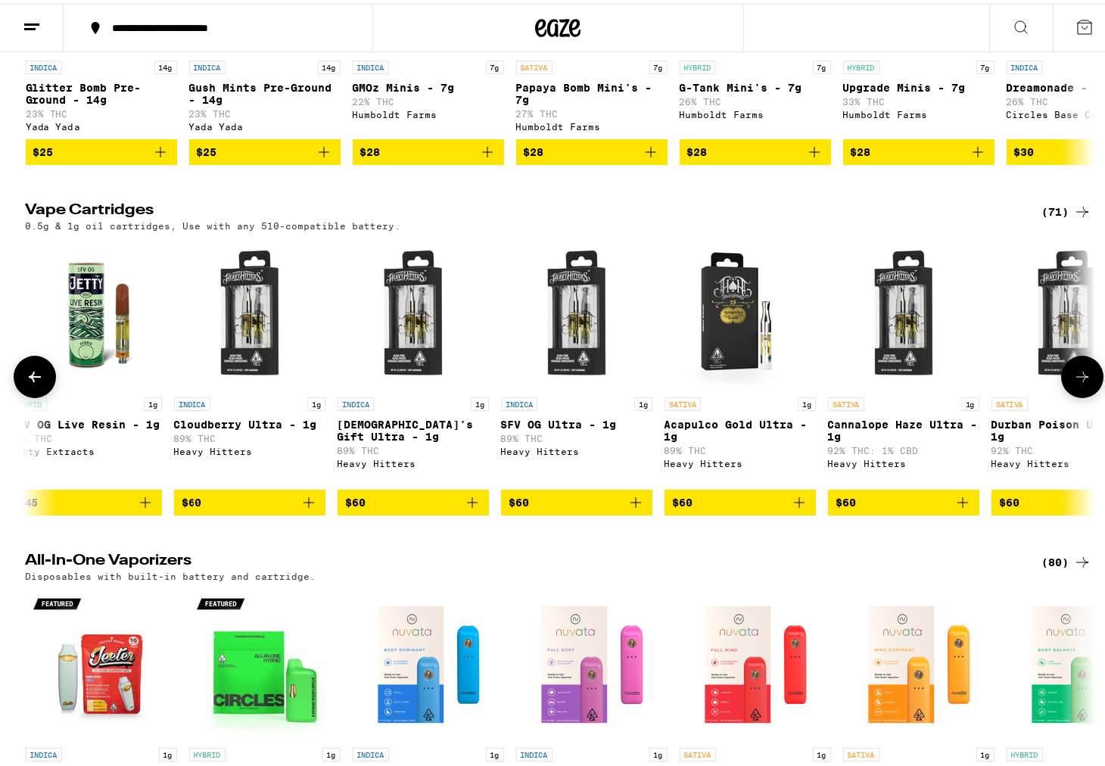
click at [1083, 382] on icon at bounding box center [1082, 373] width 18 height 18
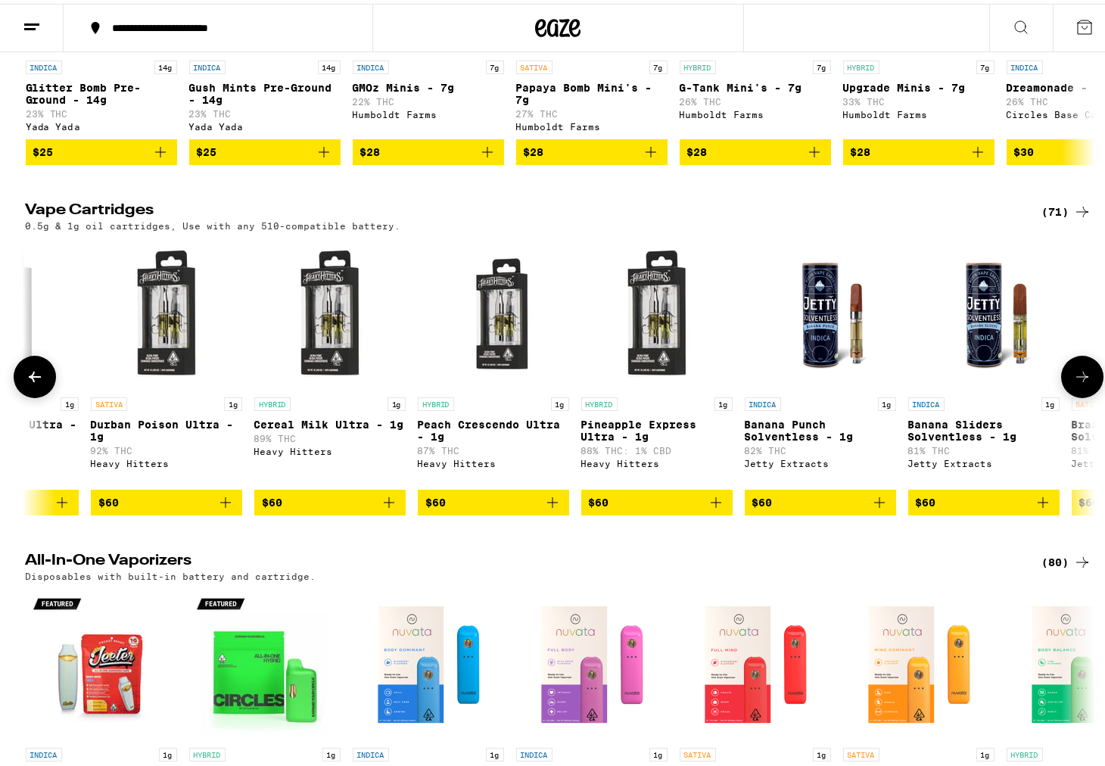
click at [1083, 382] on icon at bounding box center [1082, 373] width 18 height 18
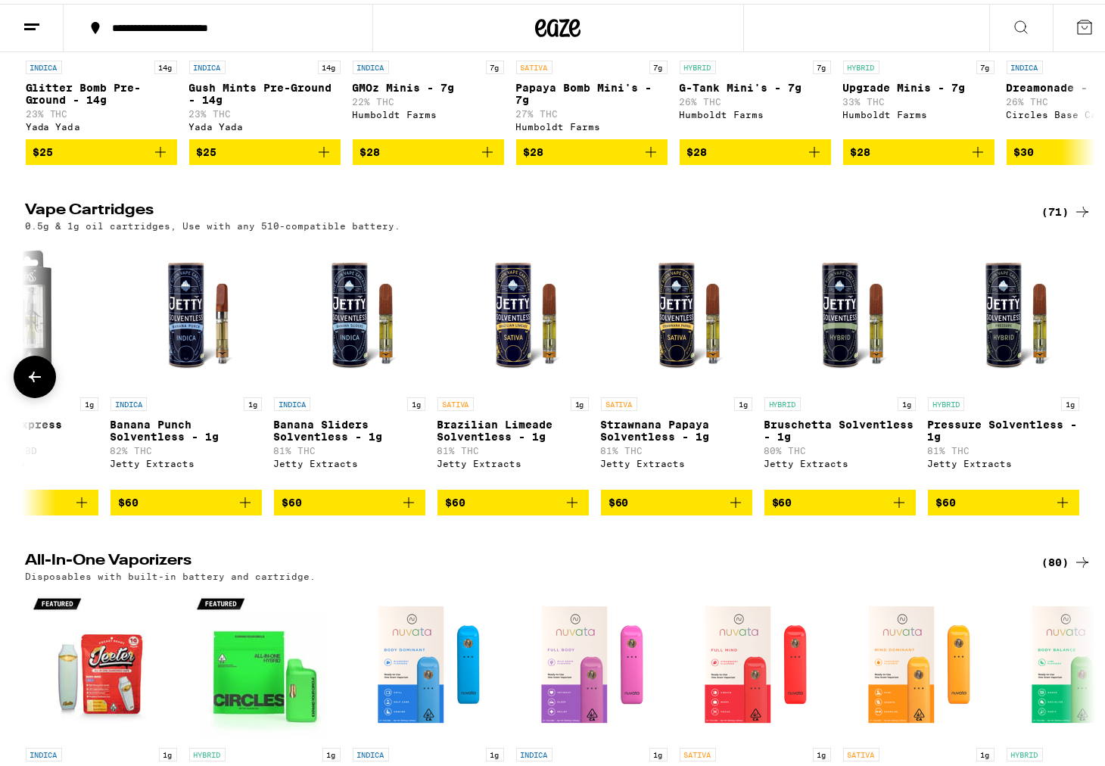
click at [26, 382] on icon at bounding box center [35, 373] width 18 height 18
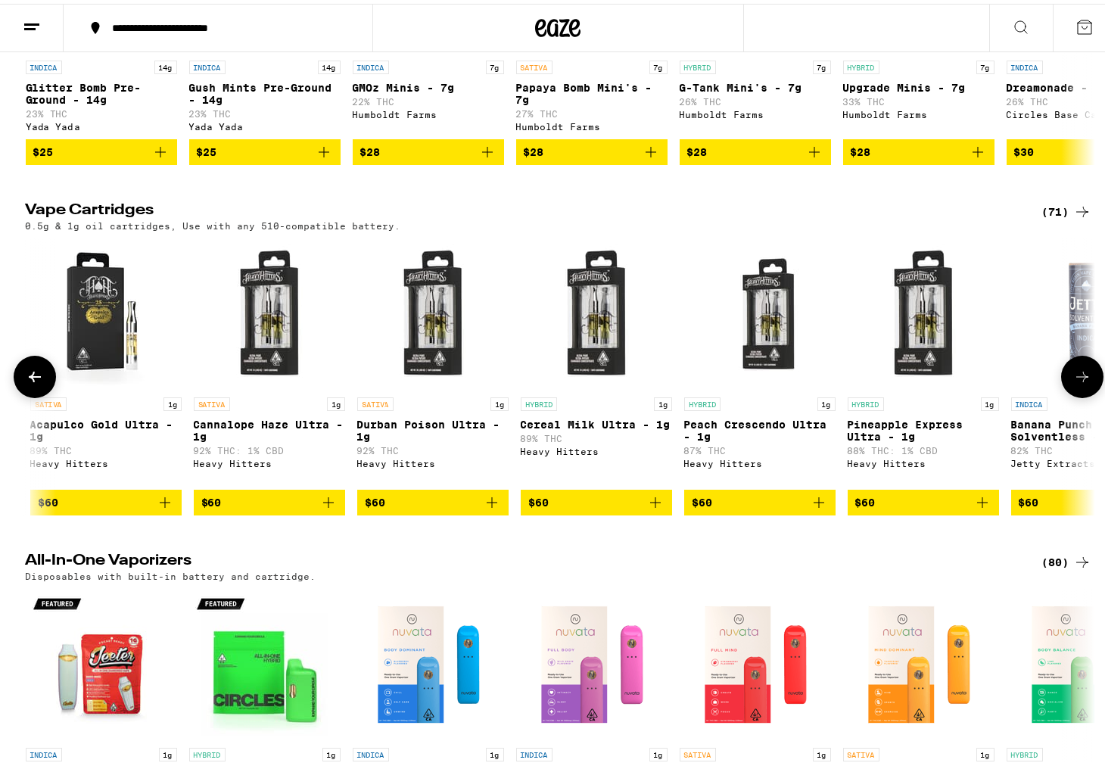
click at [26, 382] on icon at bounding box center [35, 373] width 18 height 18
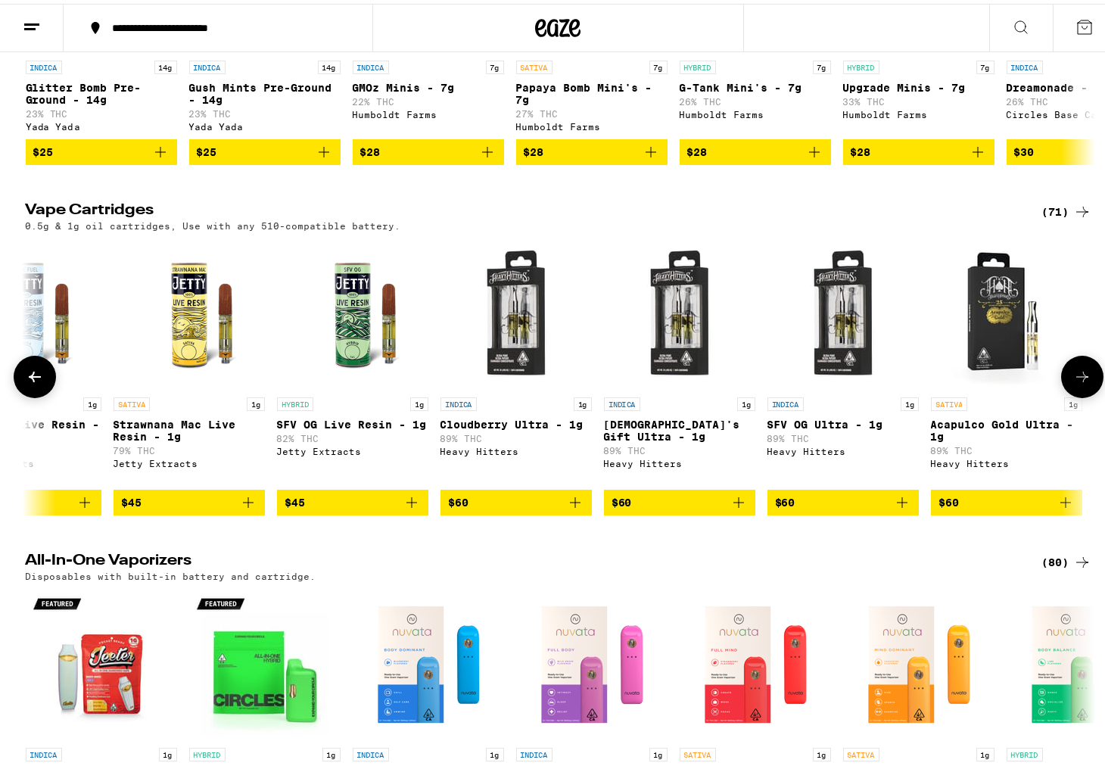
click at [26, 382] on icon at bounding box center [35, 373] width 18 height 18
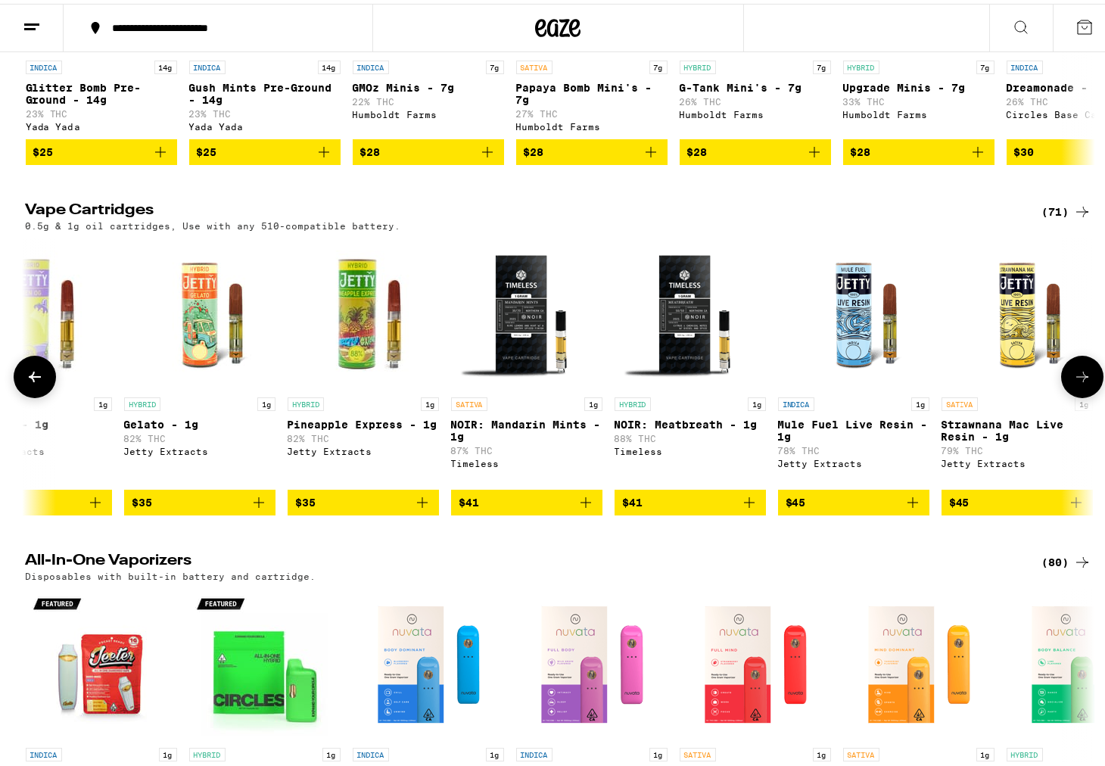
scroll to position [0, 7839]
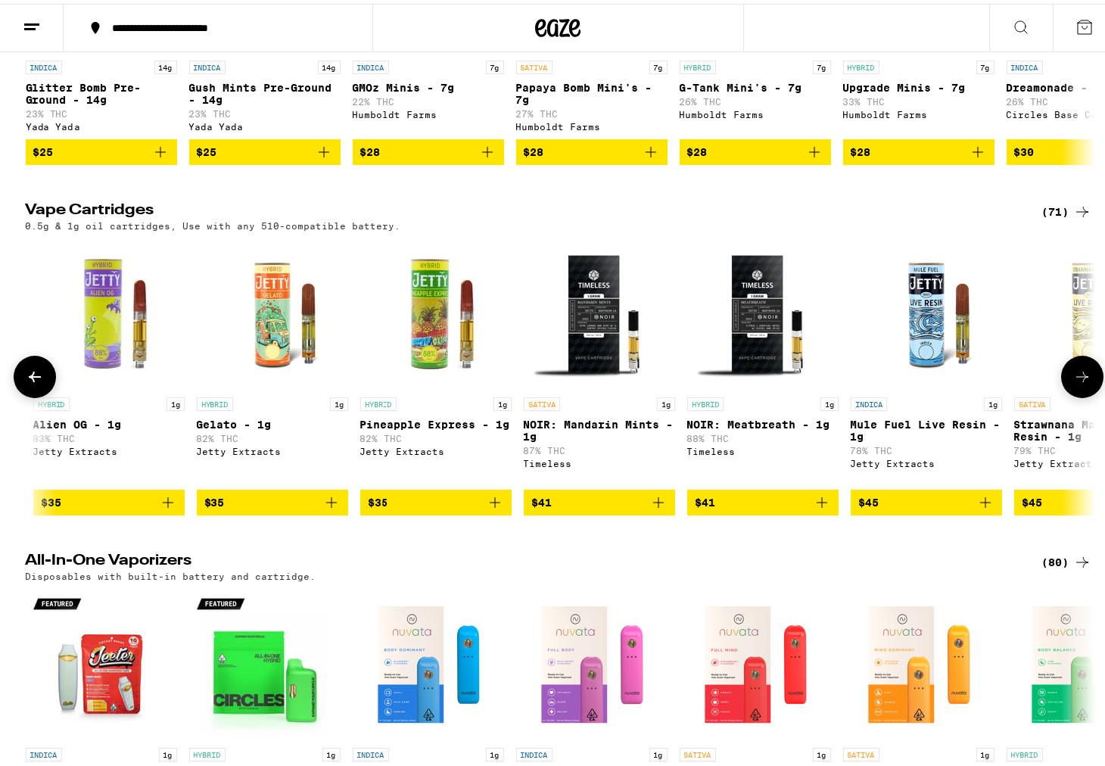
click at [1078, 382] on icon at bounding box center [1082, 373] width 18 height 18
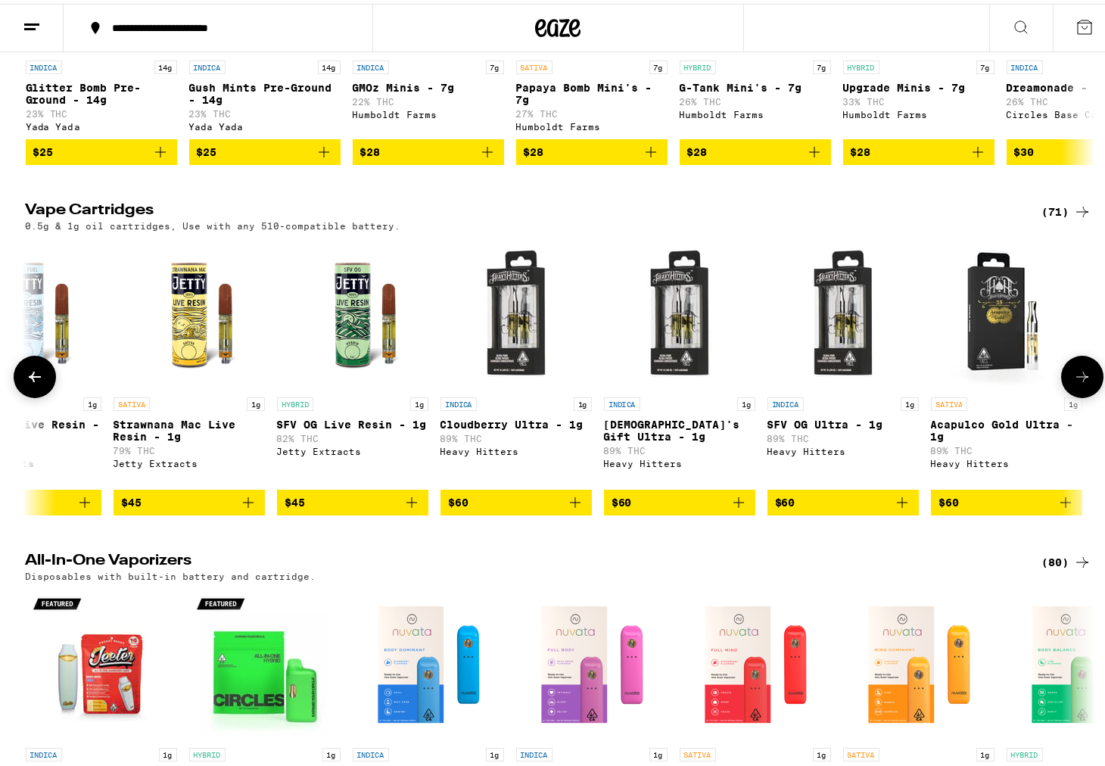
click at [1078, 382] on icon at bounding box center [1082, 373] width 18 height 18
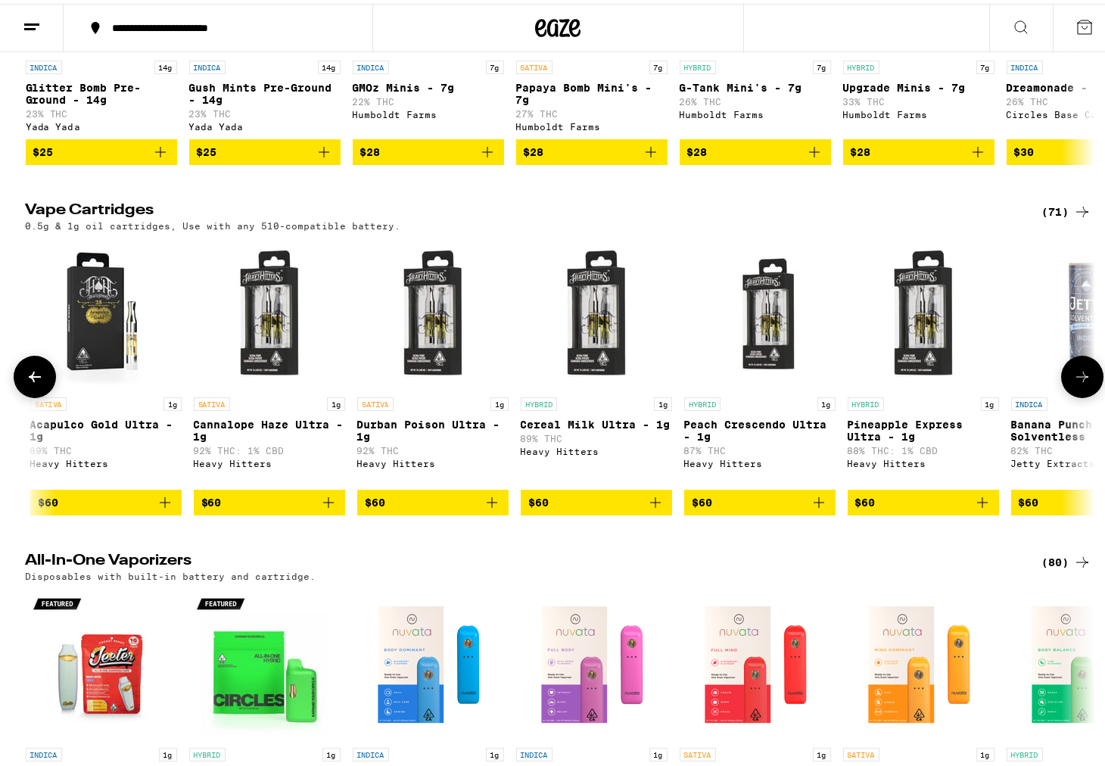
click at [1078, 382] on icon at bounding box center [1082, 373] width 18 height 18
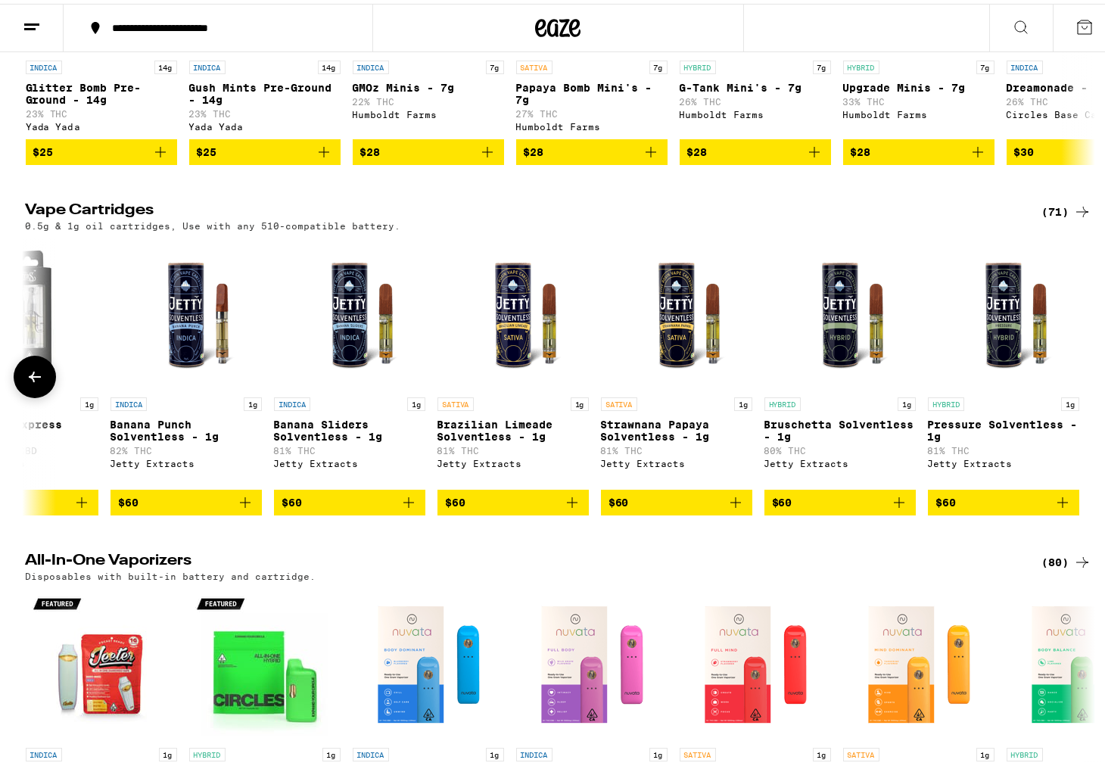
click at [1078, 394] on div at bounding box center [1082, 373] width 42 height 42
